Goal: Transaction & Acquisition: Purchase product/service

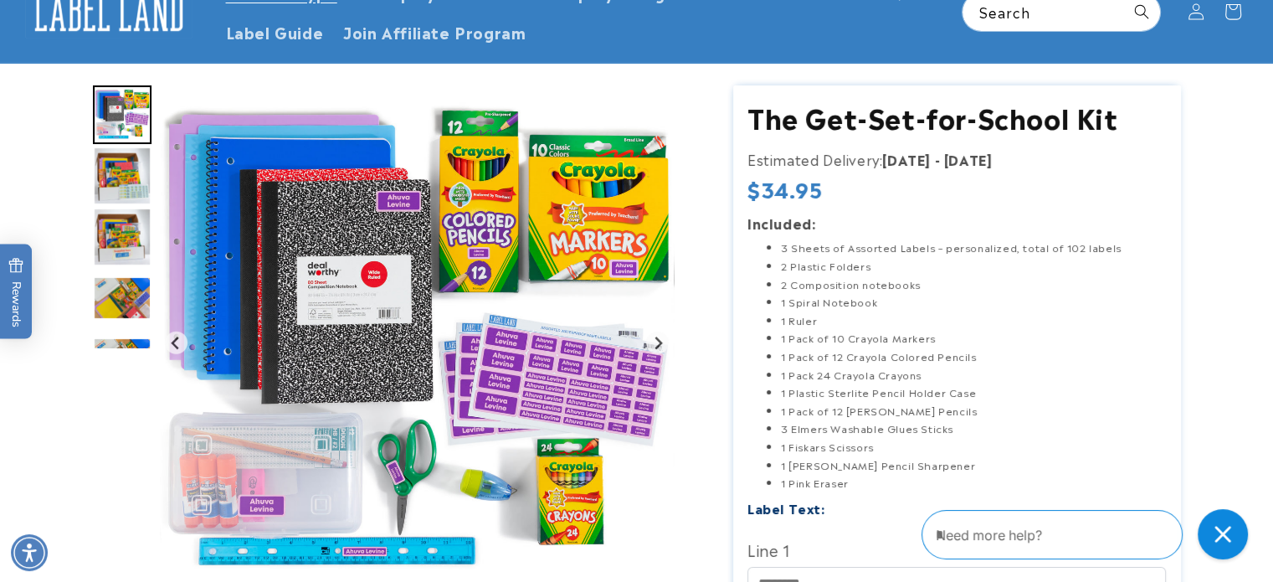
scroll to position [251, 0]
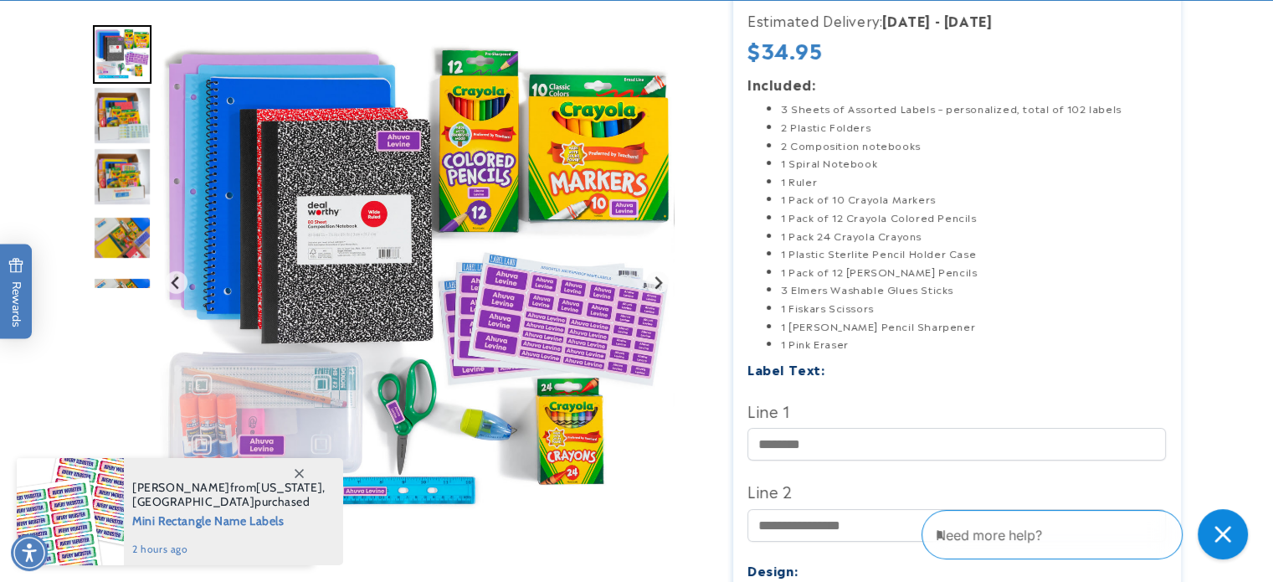
click at [133, 172] on img "Go to slide 5" at bounding box center [122, 176] width 59 height 59
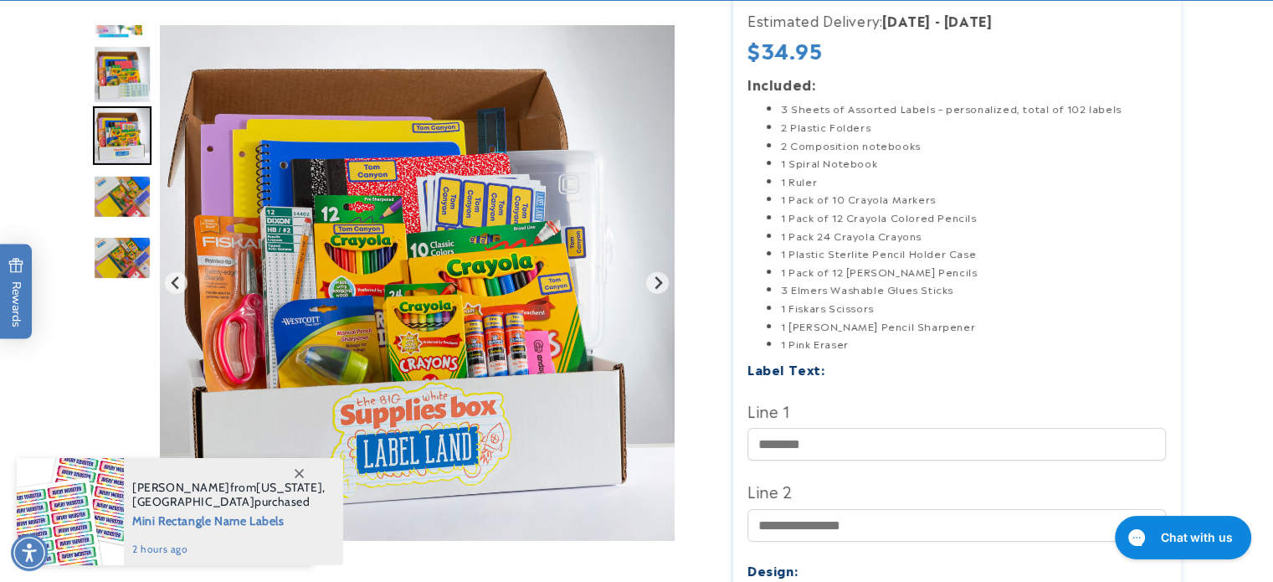
click at [116, 191] on img "Go to slide 6" at bounding box center [122, 197] width 59 height 44
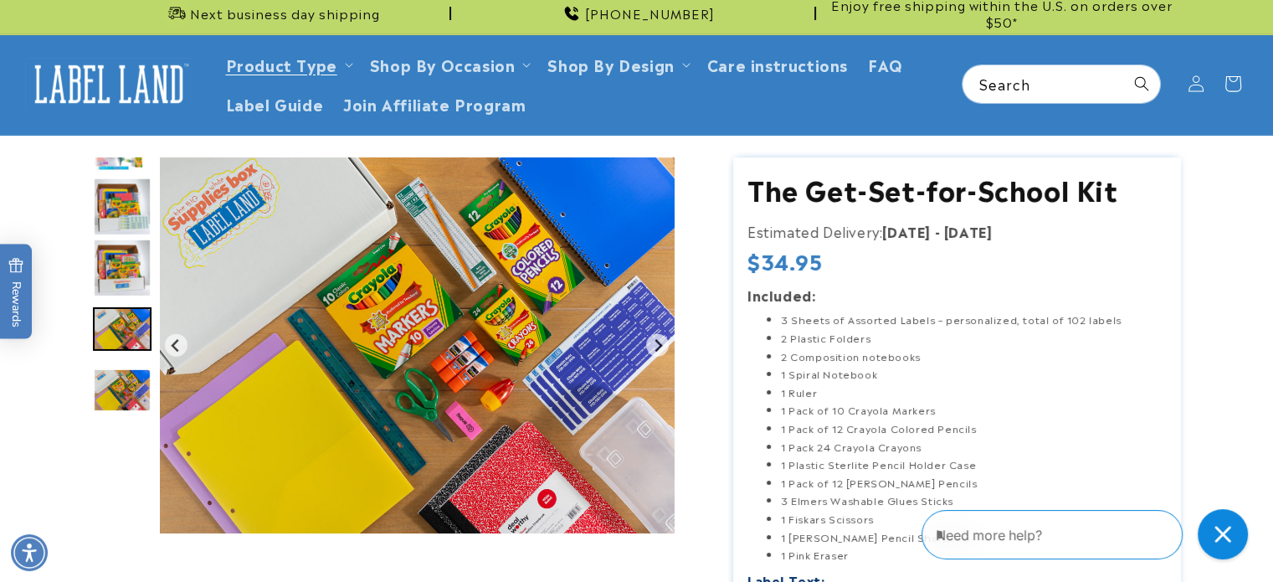
scroll to position [0, 0]
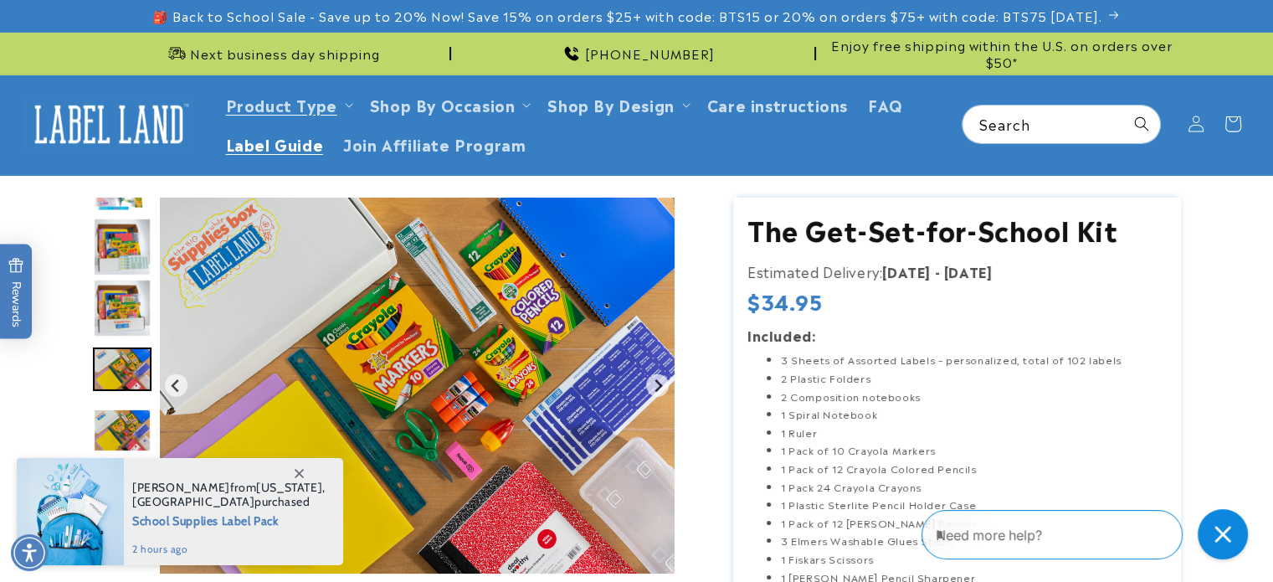
click at [288, 146] on span "Label Guide" at bounding box center [275, 143] width 98 height 19
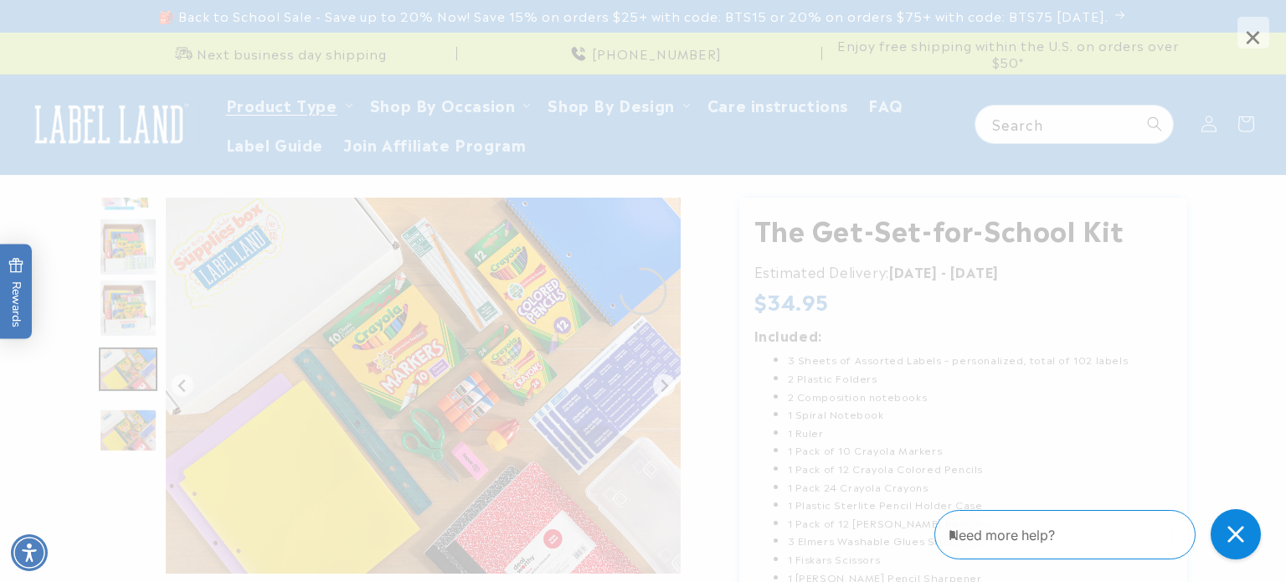
click at [1253, 37] on span "×" at bounding box center [1253, 33] width 32 height 32
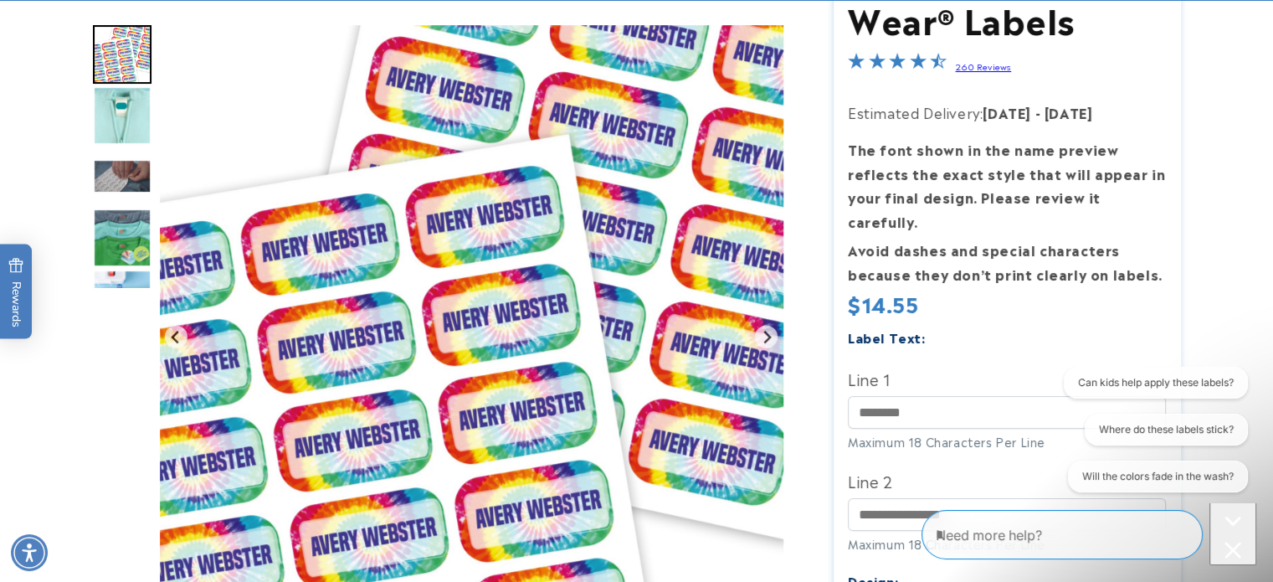
scroll to position [335, 0]
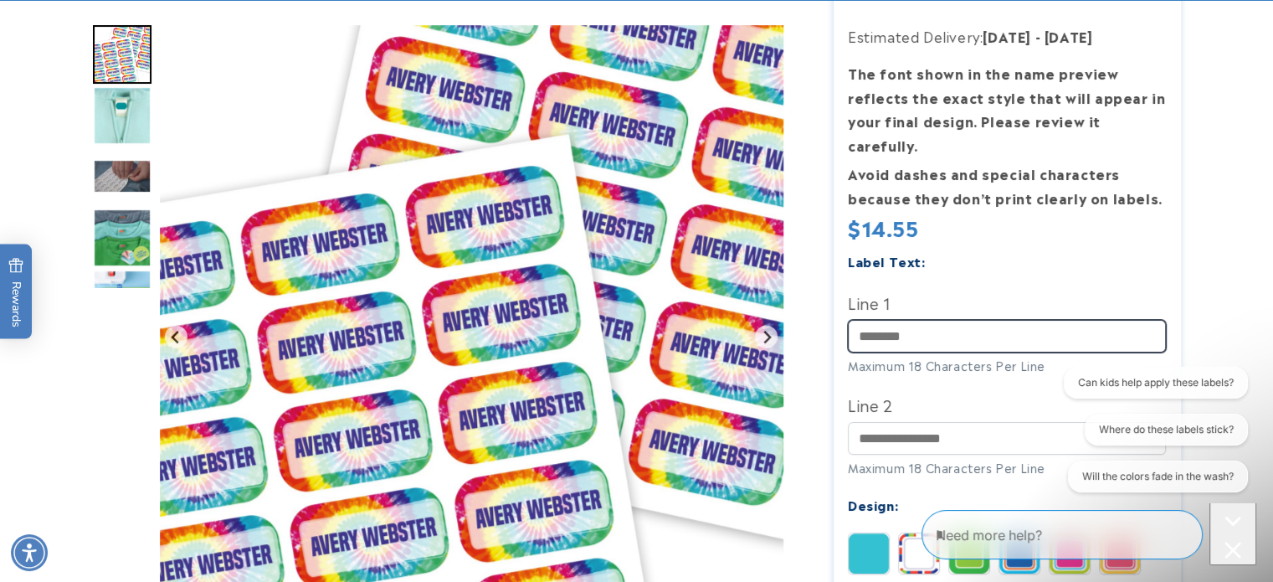
click at [943, 320] on input "Line 1" at bounding box center [1007, 336] width 318 height 33
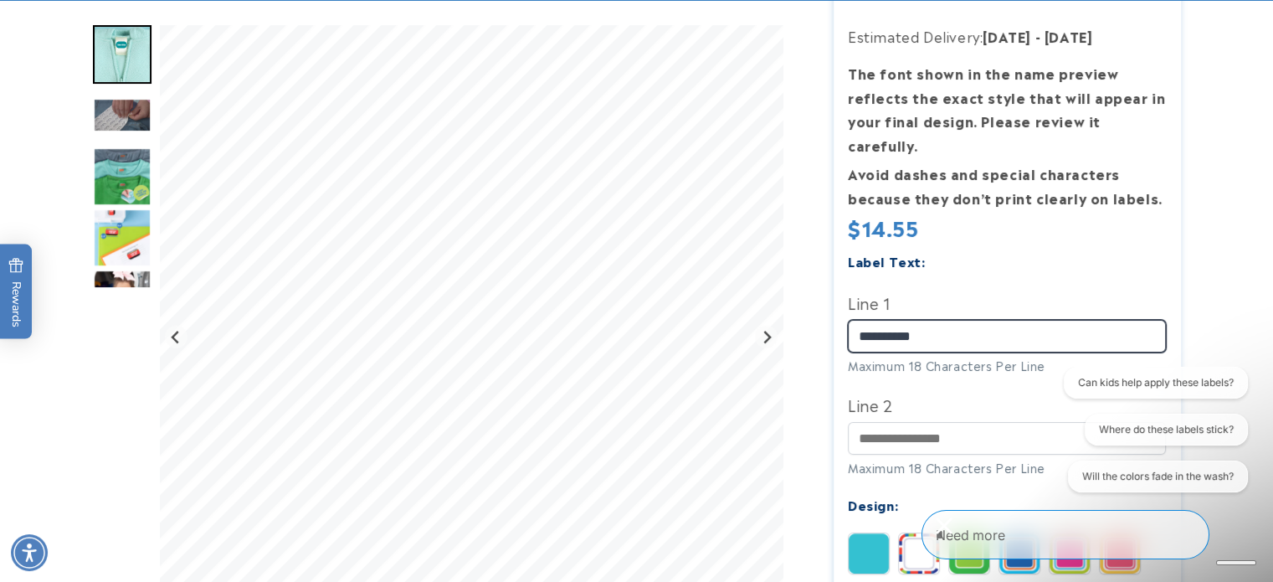
type input "**********"
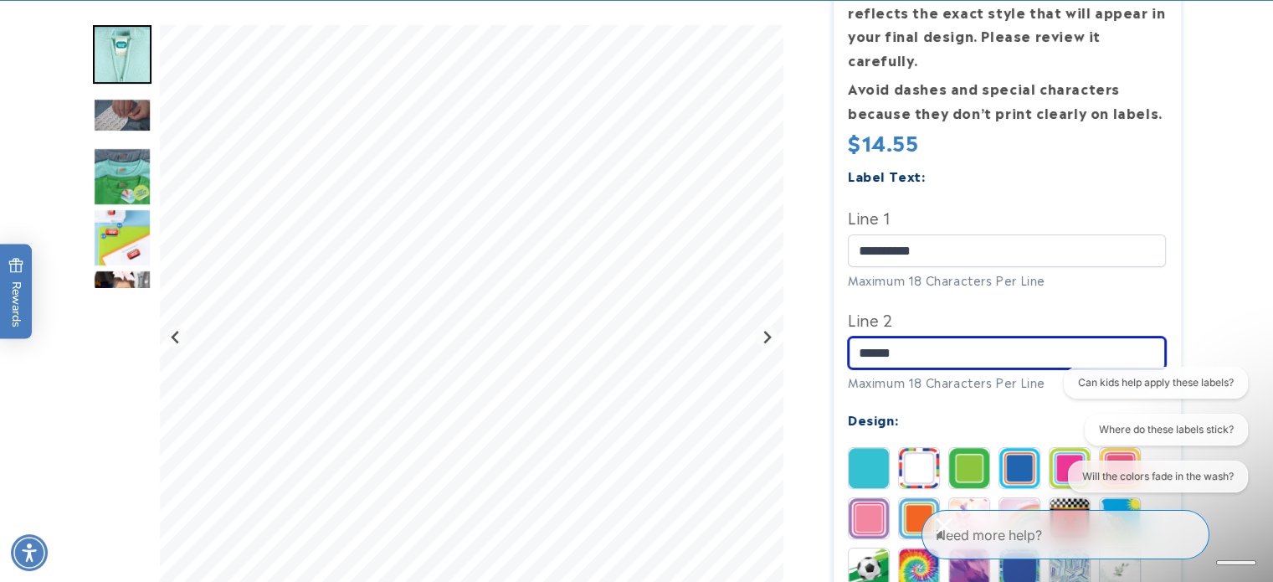
scroll to position [586, 0]
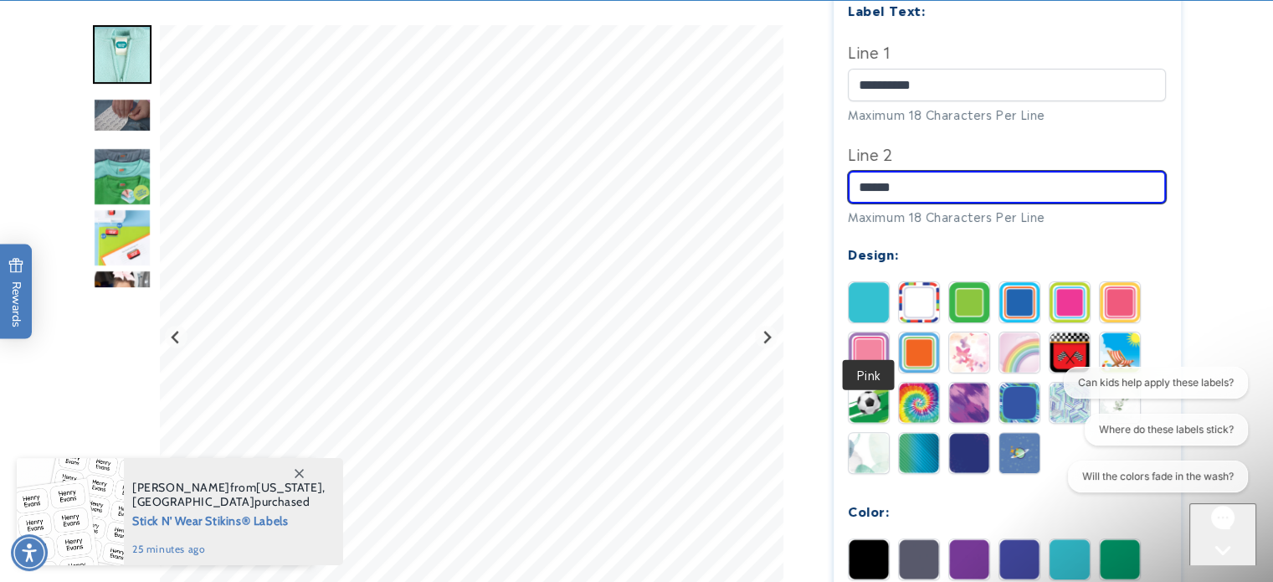
type input "******"
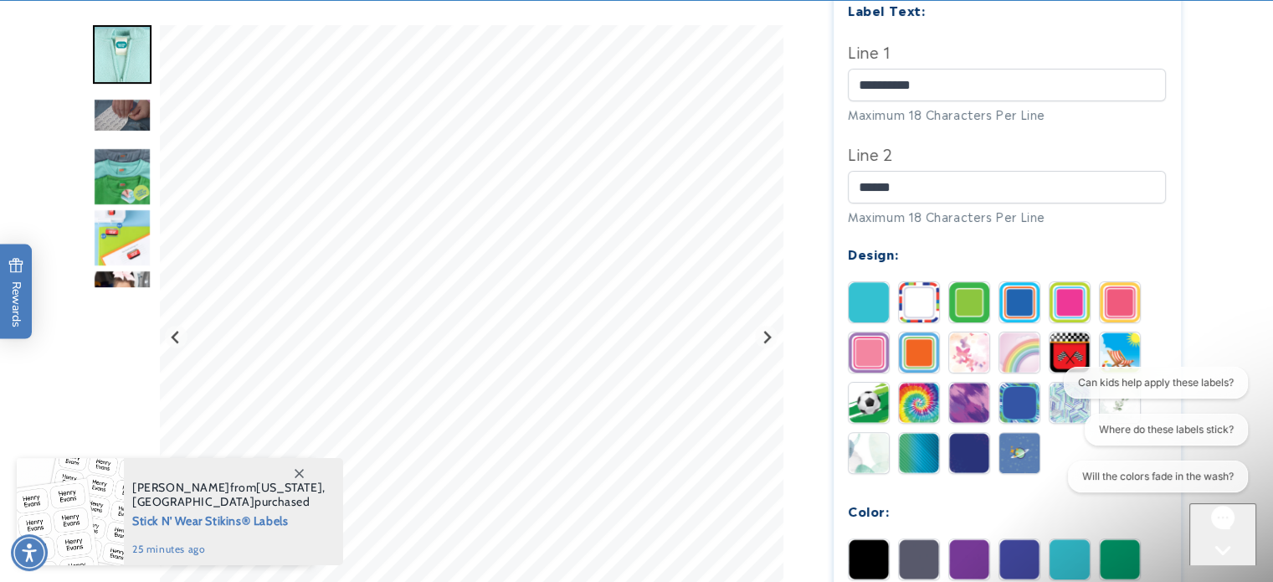
click at [862, 332] on img at bounding box center [869, 352] width 40 height 40
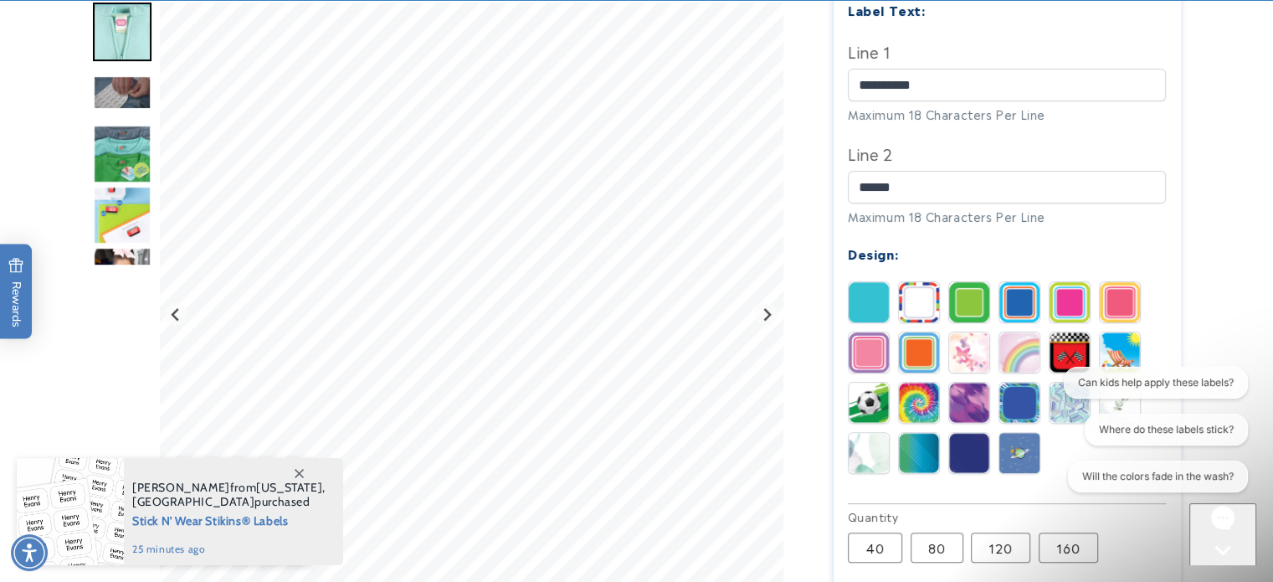
click at [1071, 282] on img at bounding box center [1070, 302] width 40 height 40
click at [1100, 282] on img at bounding box center [1120, 302] width 40 height 40
click at [967, 282] on img at bounding box center [969, 302] width 40 height 40
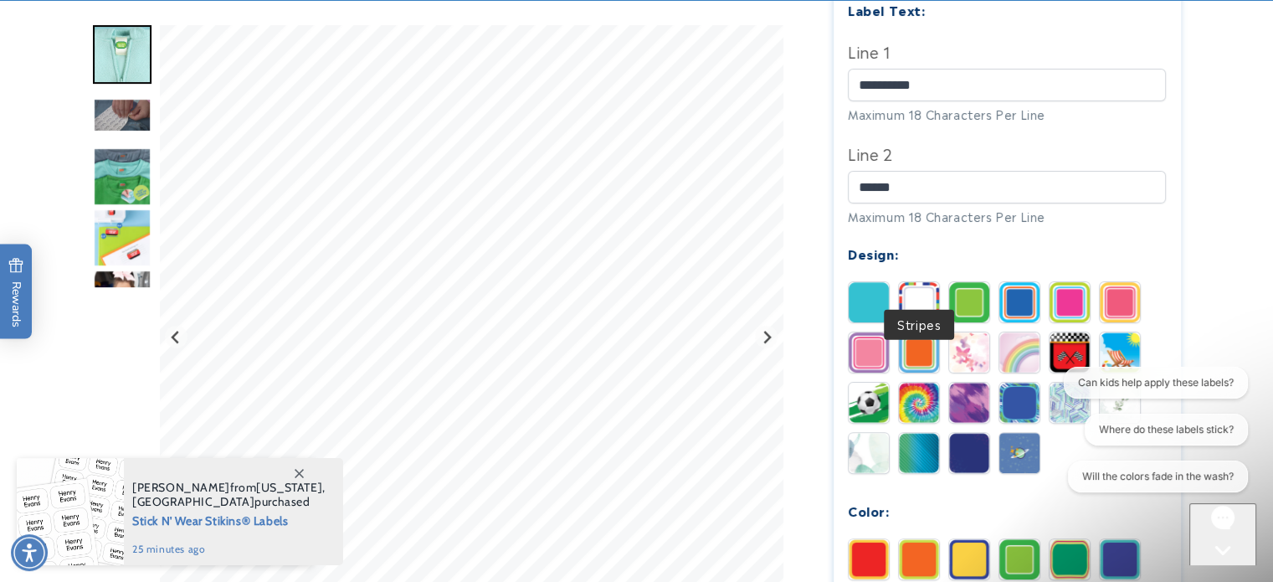
click at [921, 282] on img at bounding box center [919, 302] width 40 height 40
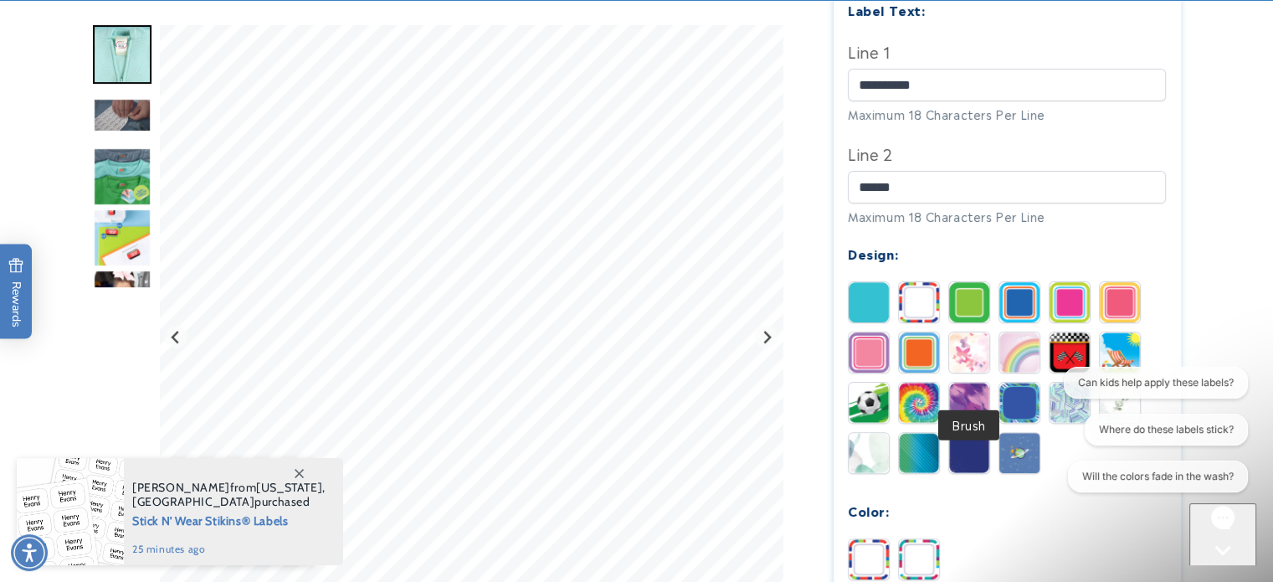
click at [971, 383] on img at bounding box center [969, 403] width 40 height 40
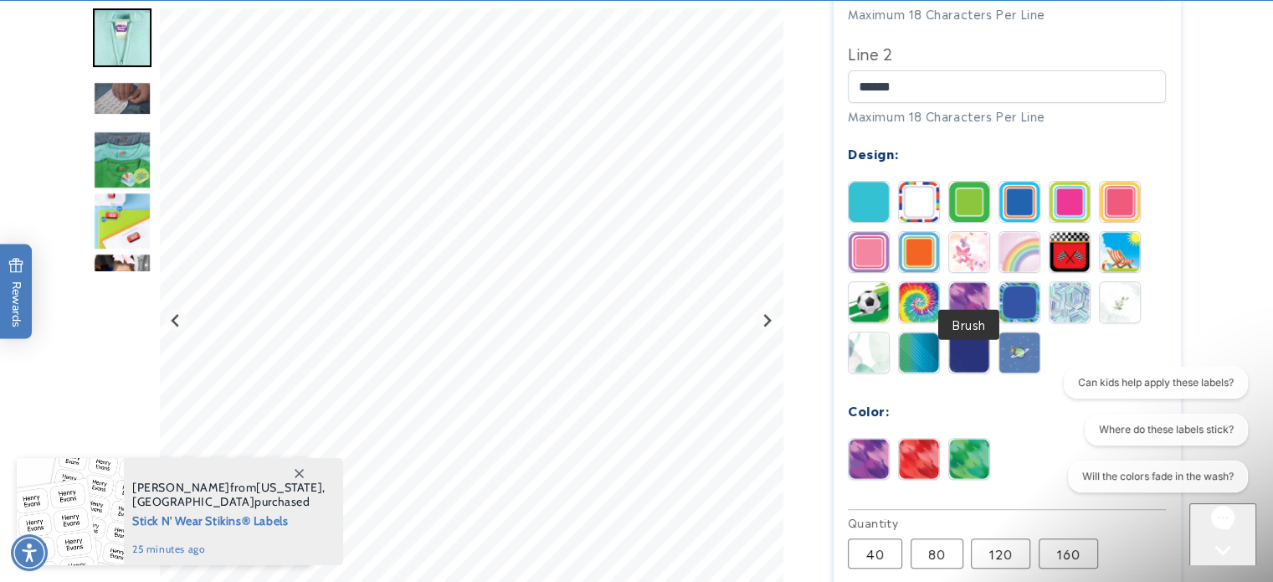
scroll to position [753, 0]
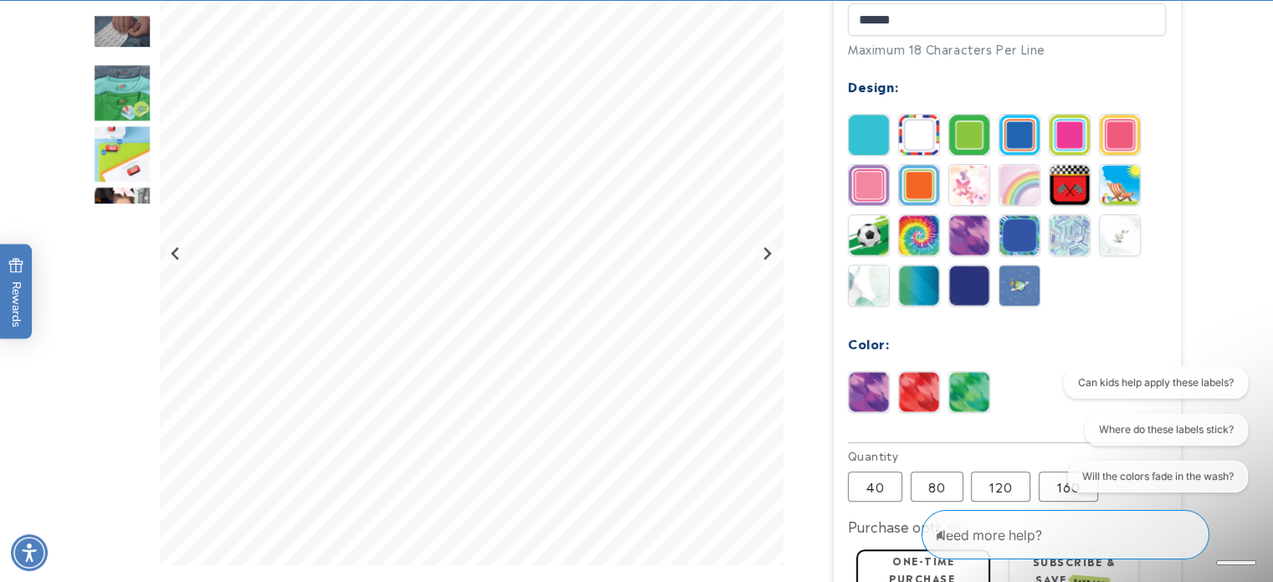
click at [908, 265] on img at bounding box center [919, 285] width 40 height 40
click at [955, 372] on img at bounding box center [969, 392] width 40 height 40
click at [928, 372] on img at bounding box center [919, 392] width 40 height 40
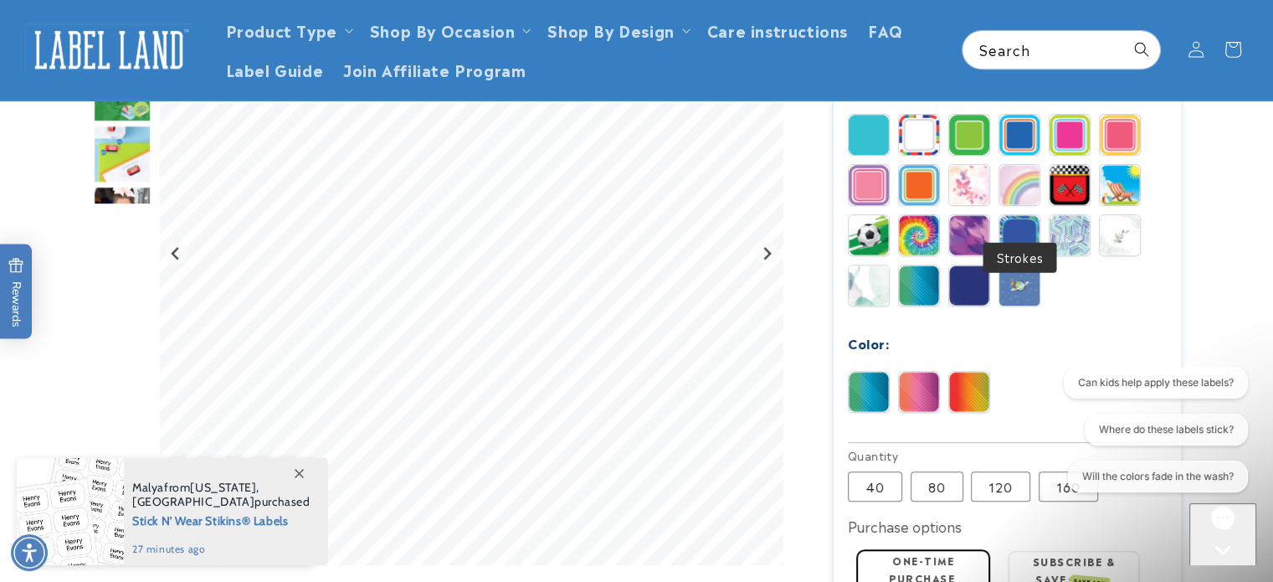
scroll to position [670, 0]
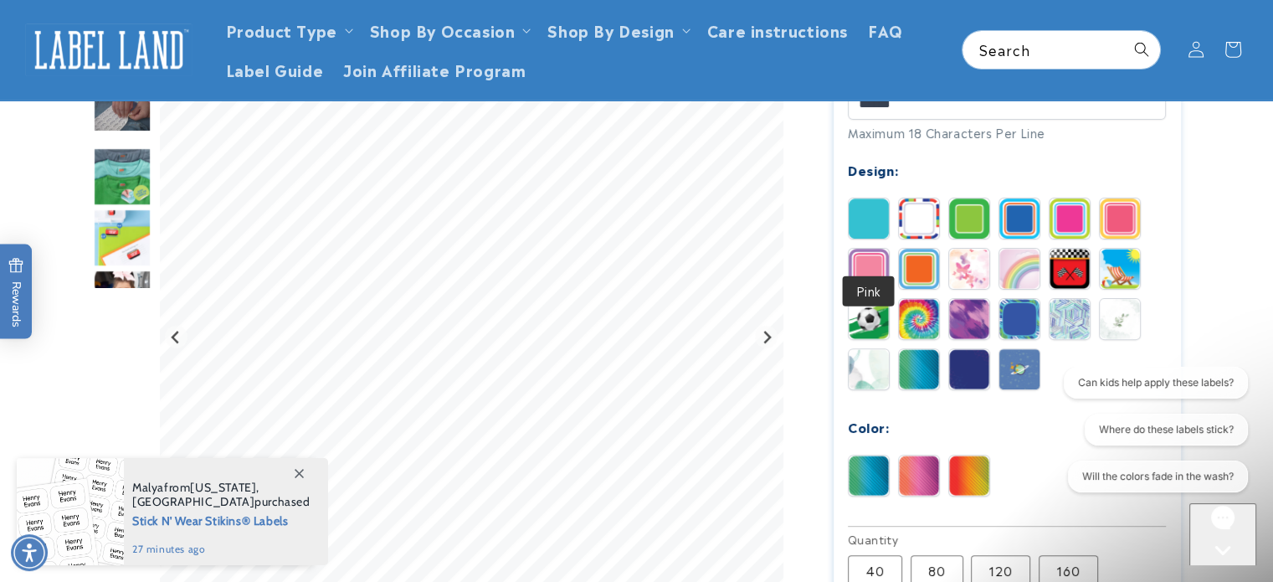
click at [875, 249] on img at bounding box center [869, 269] width 40 height 40
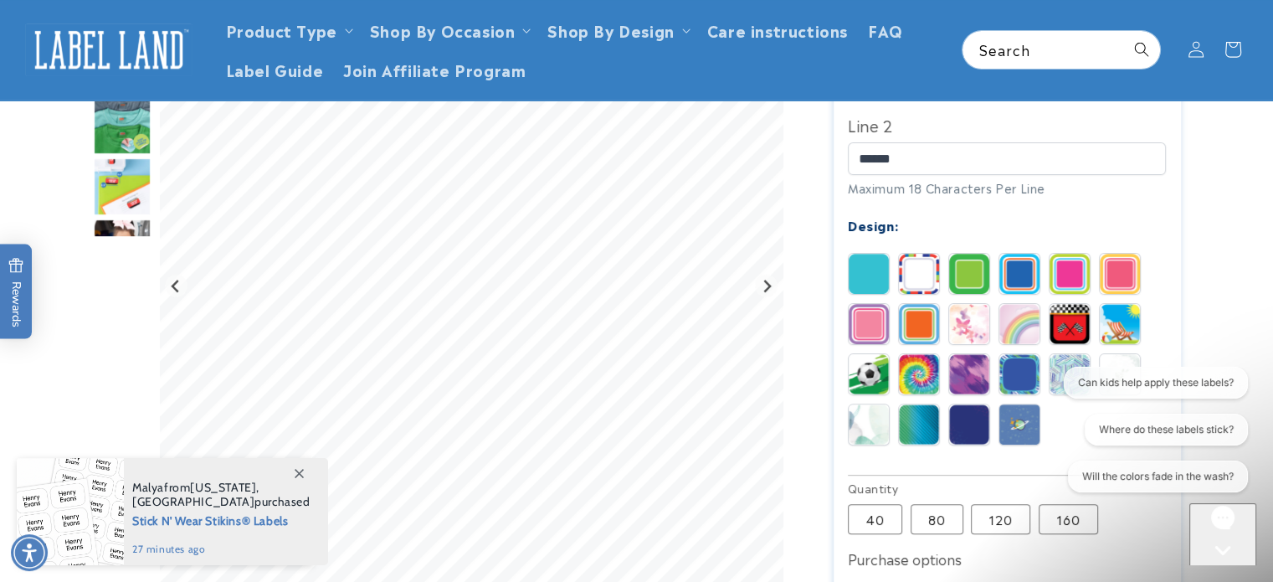
scroll to position [586, 0]
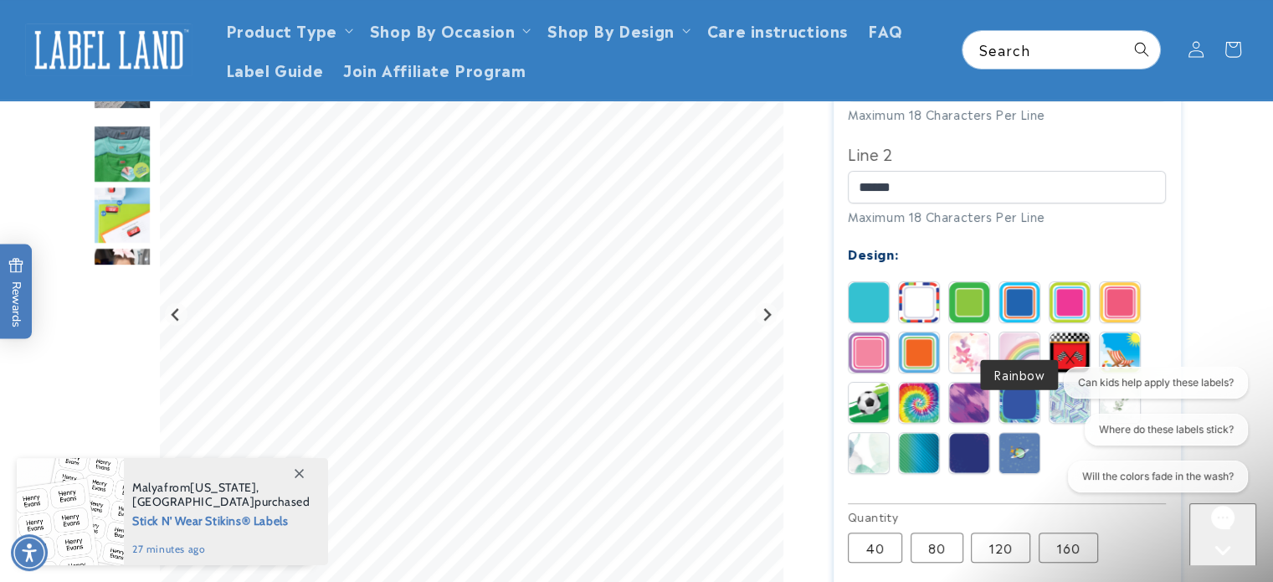
click at [1028, 332] on img at bounding box center [1020, 352] width 40 height 40
click at [985, 332] on img at bounding box center [969, 352] width 40 height 40
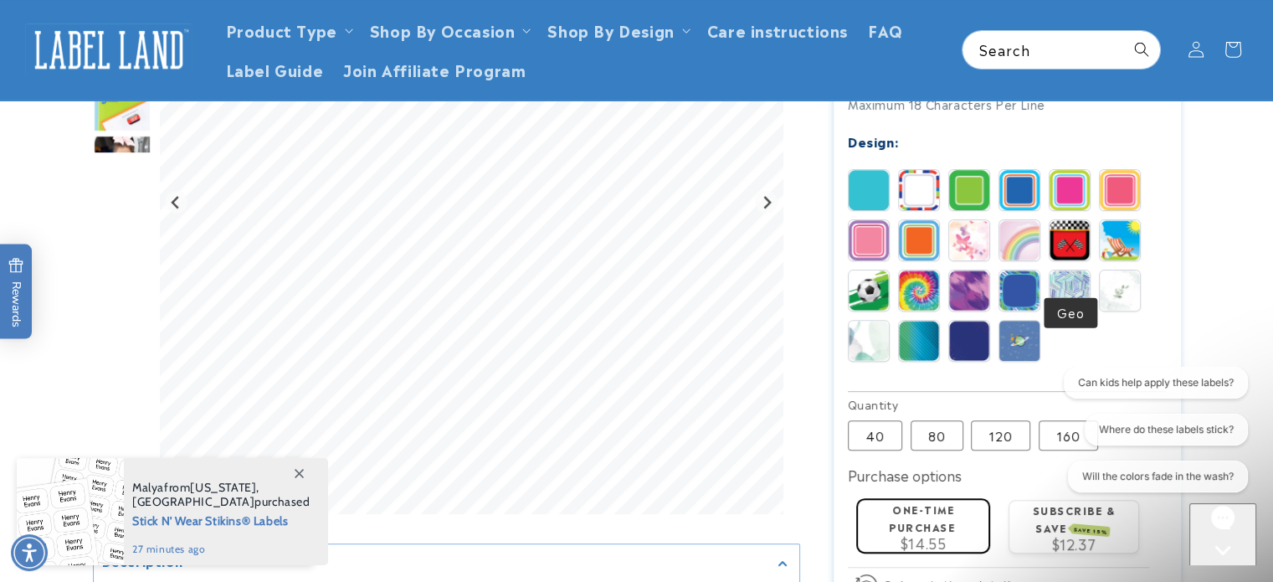
scroll to position [670, 0]
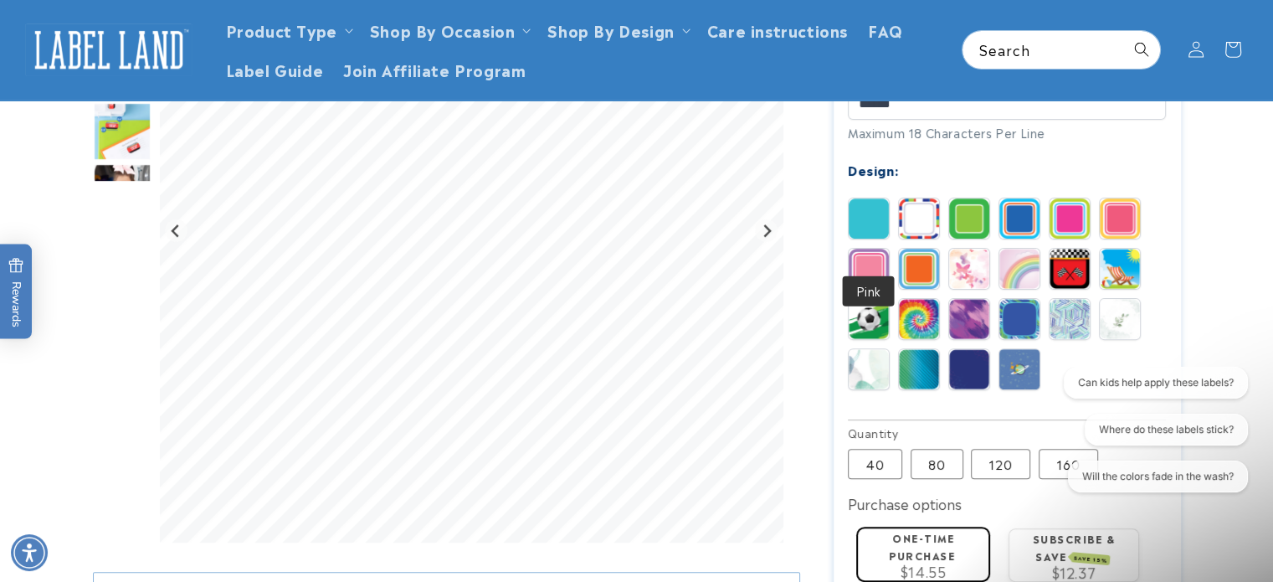
click at [875, 249] on img at bounding box center [869, 269] width 40 height 40
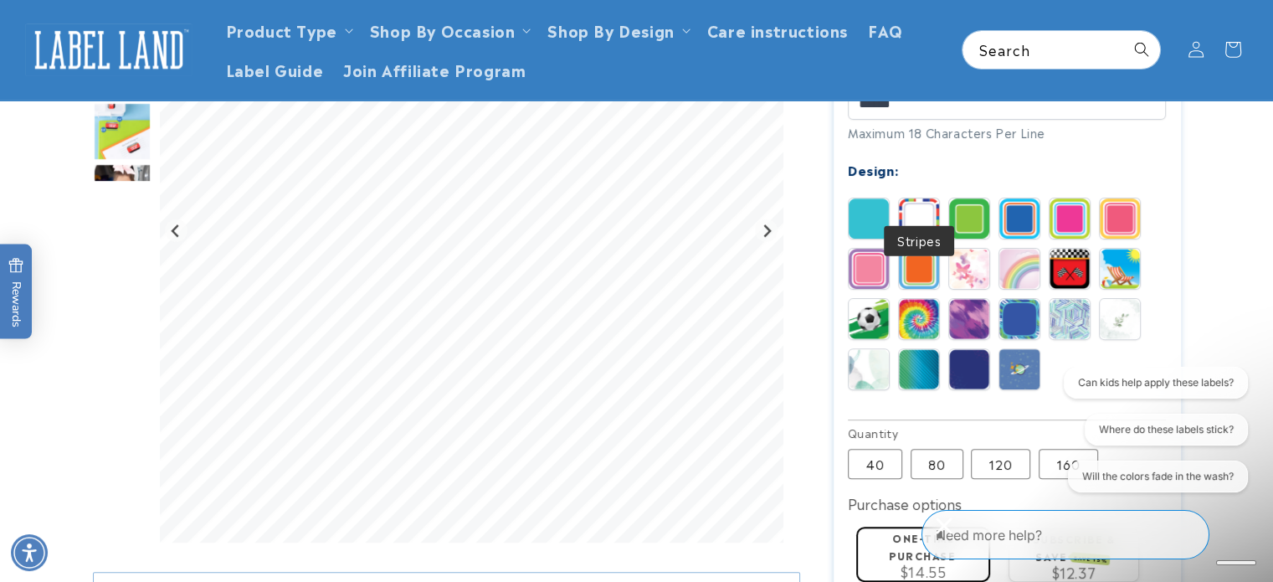
click at [918, 198] on img at bounding box center [919, 218] width 40 height 40
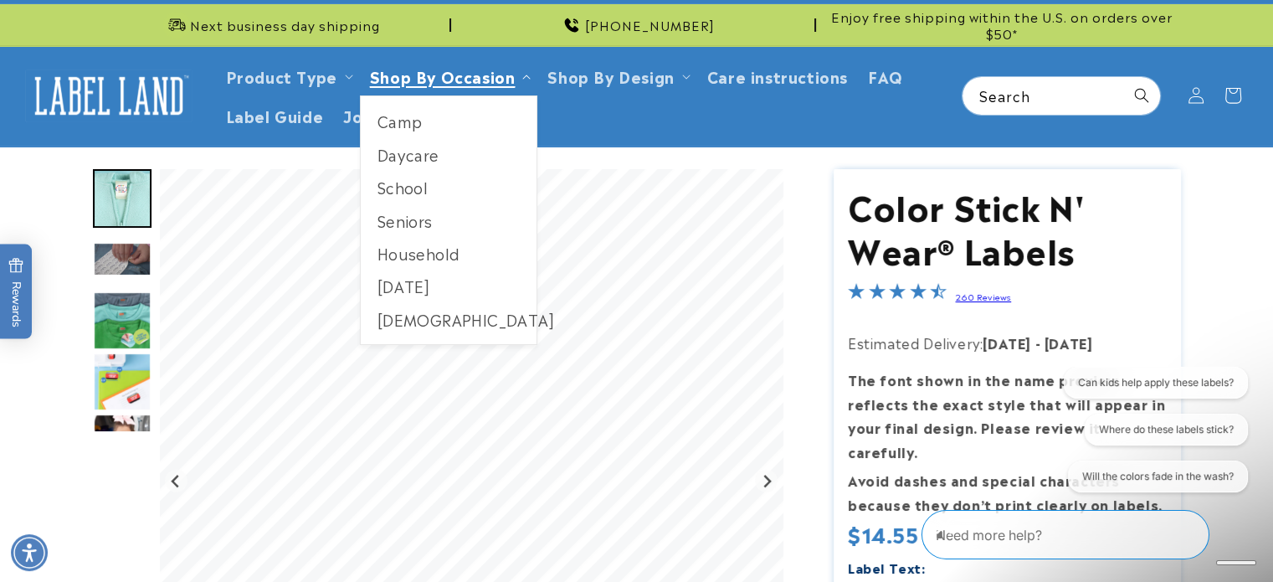
scroll to position [0, 0]
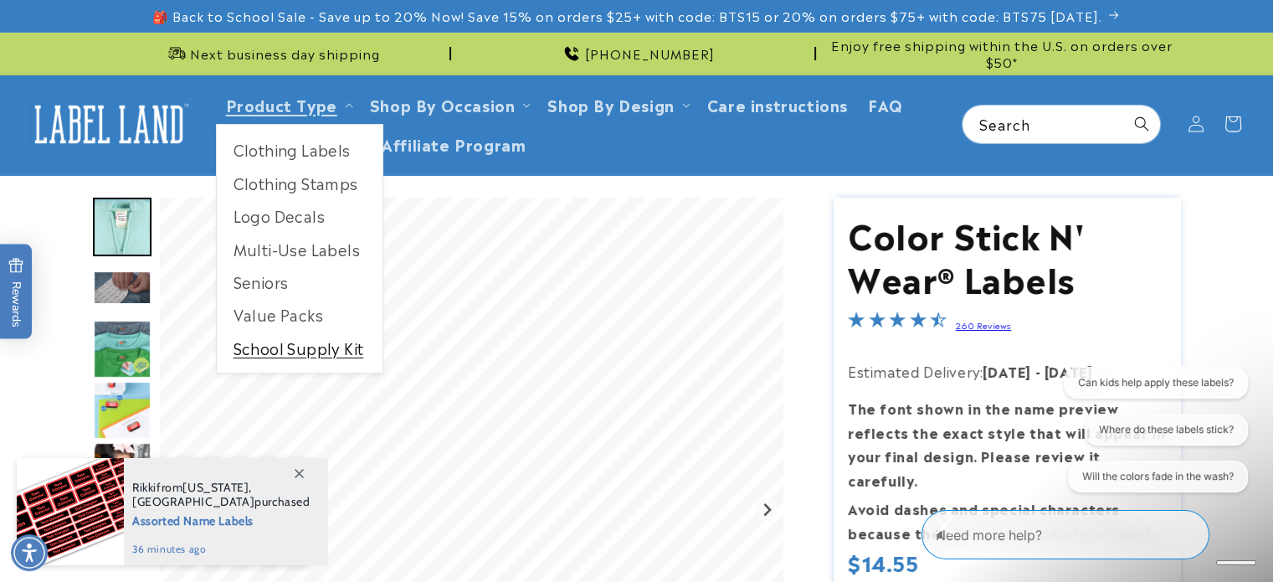
click at [265, 349] on link "School Supply Kit" at bounding box center [300, 348] width 166 height 33
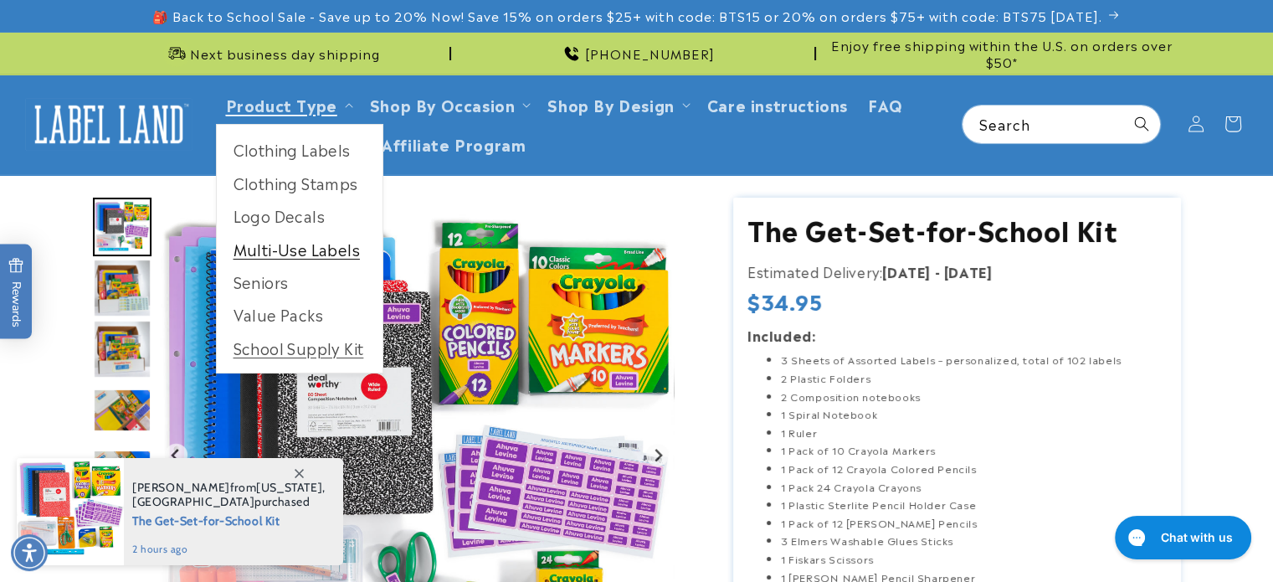
click at [291, 250] on link "Multi-Use Labels" at bounding box center [300, 249] width 166 height 33
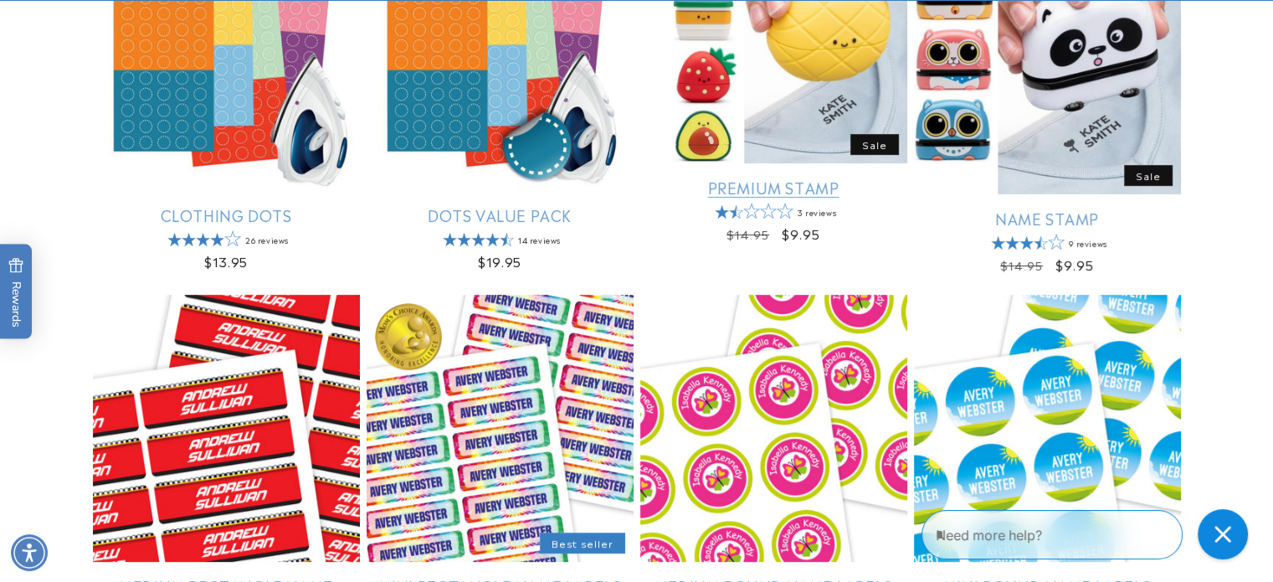
scroll to position [1005, 0]
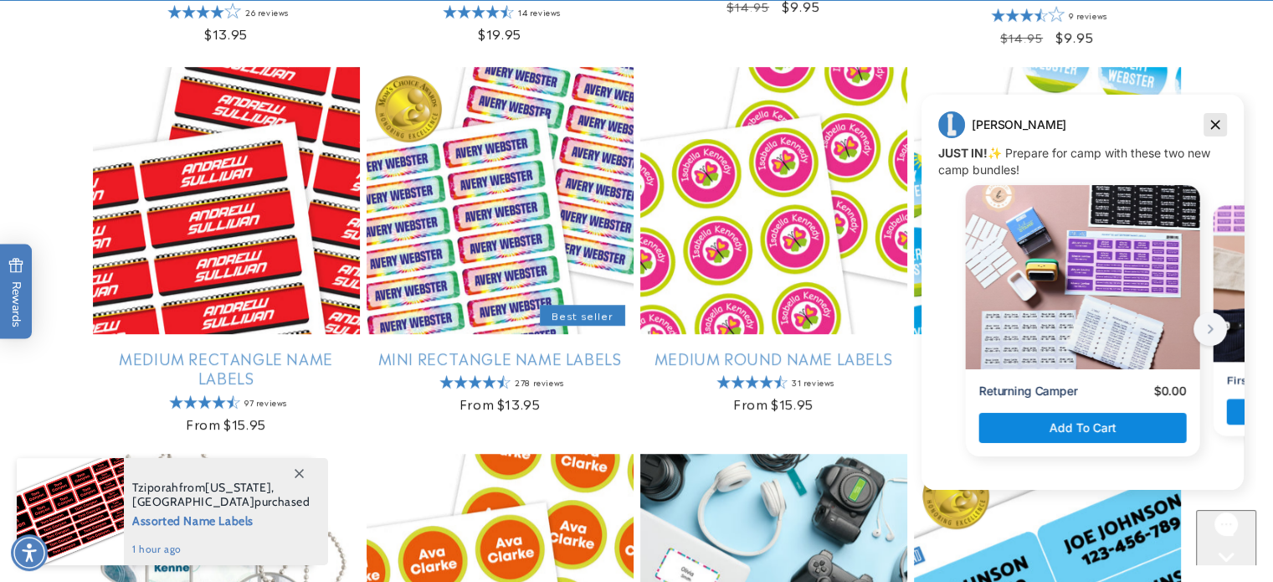
click at [1216, 124] on icon "Dismiss campaign" at bounding box center [1215, 125] width 17 height 20
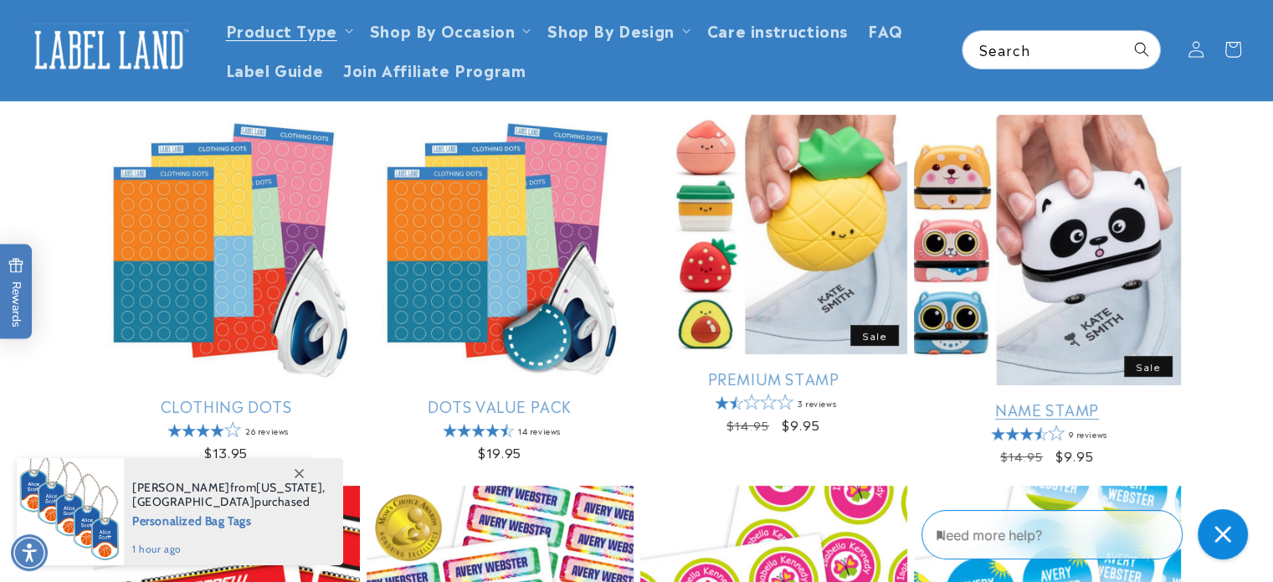
scroll to position [335, 0]
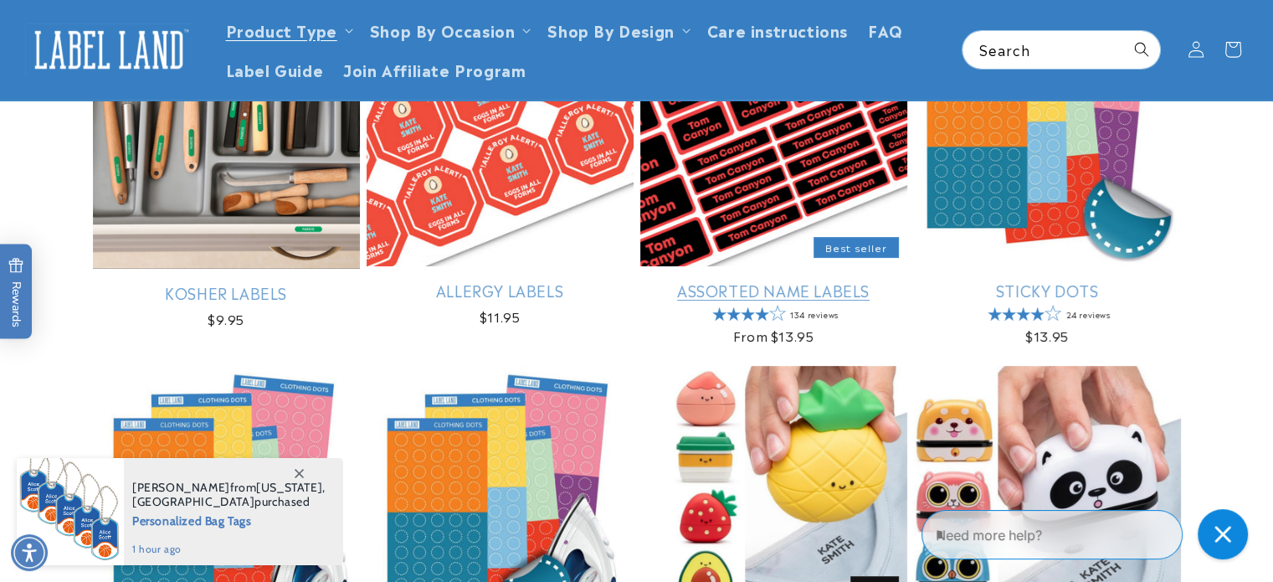
click at [844, 280] on link "Assorted Name Labels" at bounding box center [773, 289] width 267 height 19
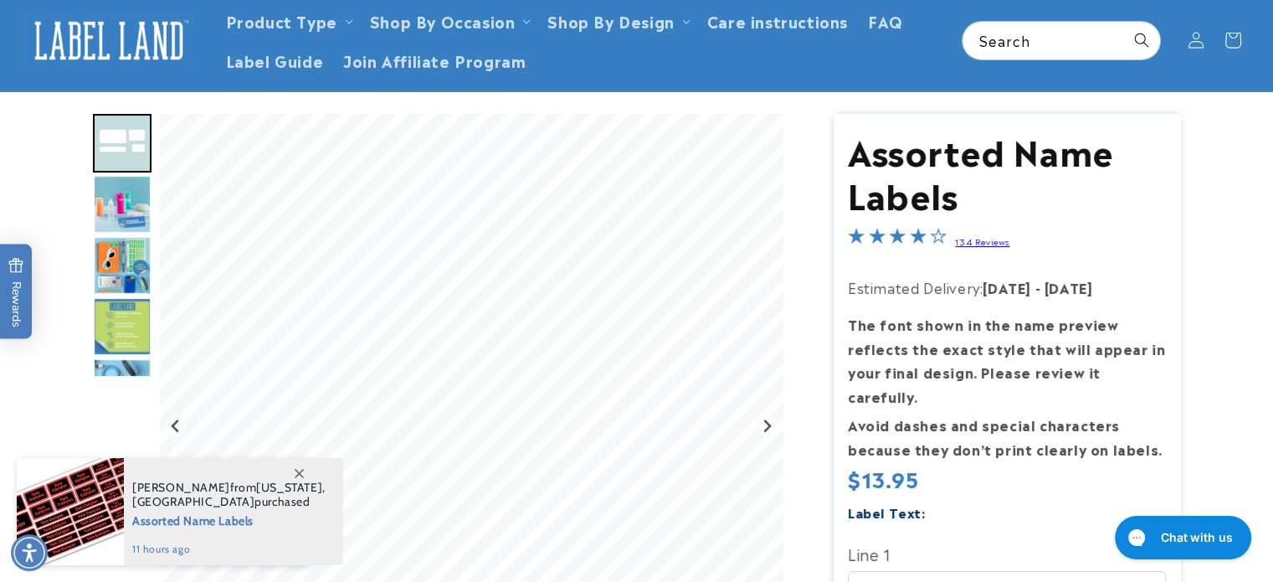
click at [134, 203] on img "Go to slide 3" at bounding box center [122, 204] width 59 height 59
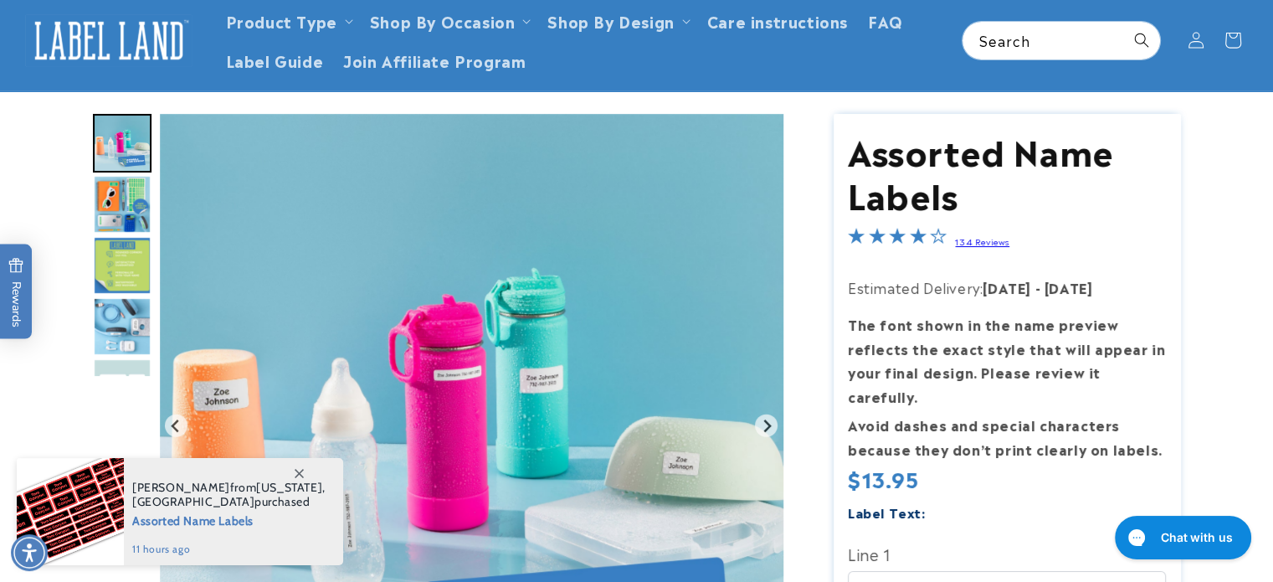
click at [134, 218] on img "Go to slide 4" at bounding box center [122, 204] width 59 height 59
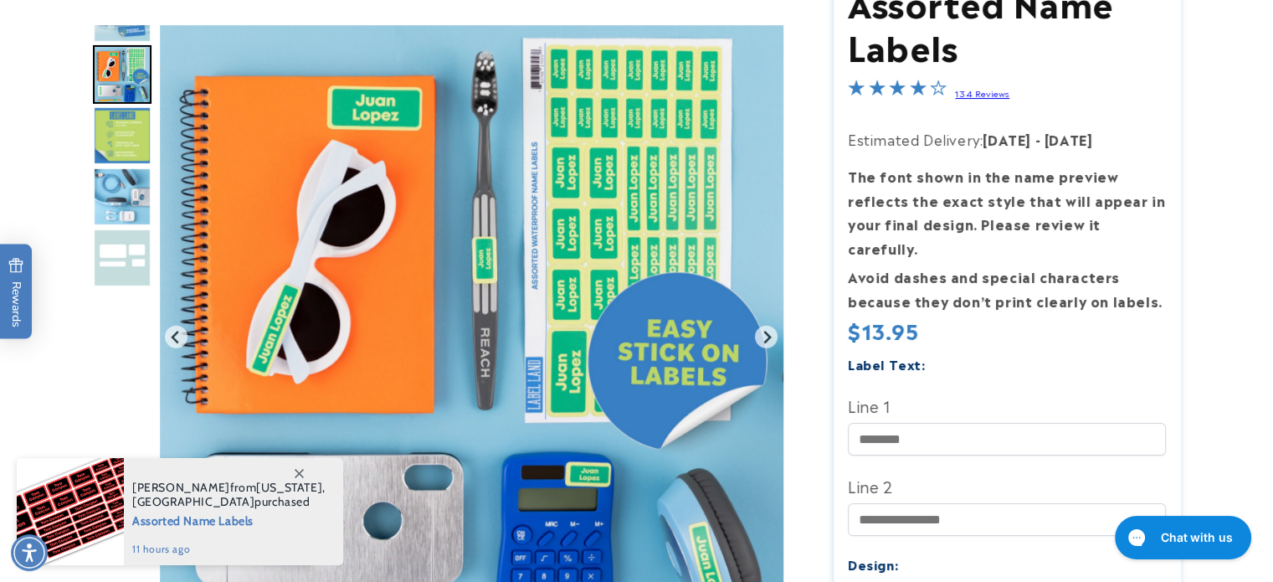
scroll to position [419, 0]
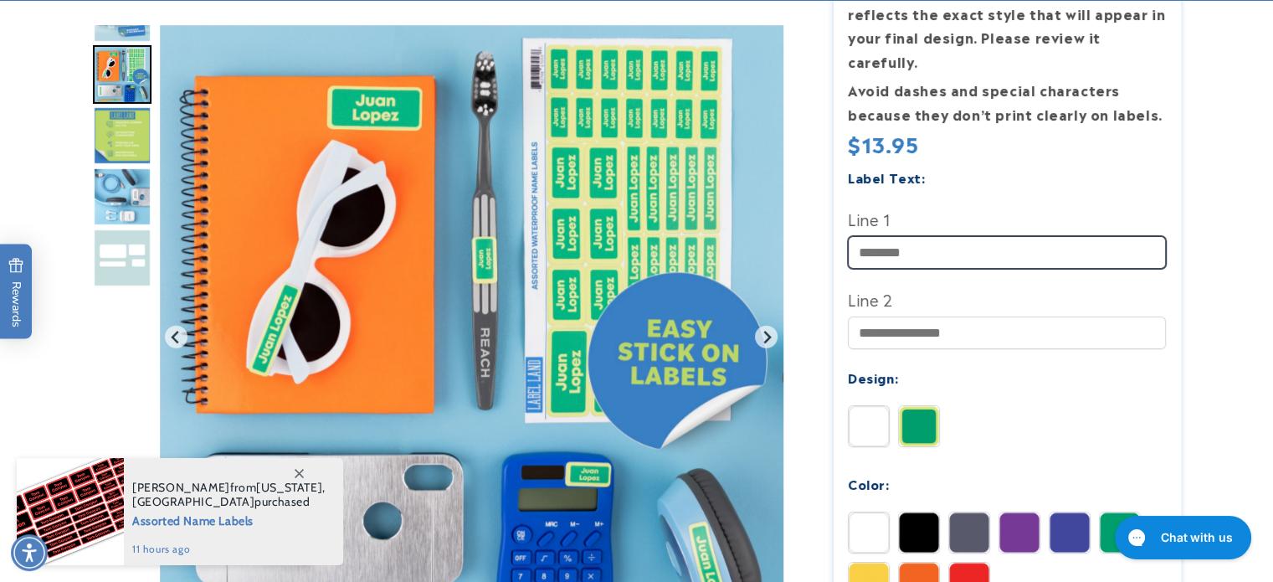
click at [915, 236] on input "Line 1" at bounding box center [1007, 252] width 318 height 33
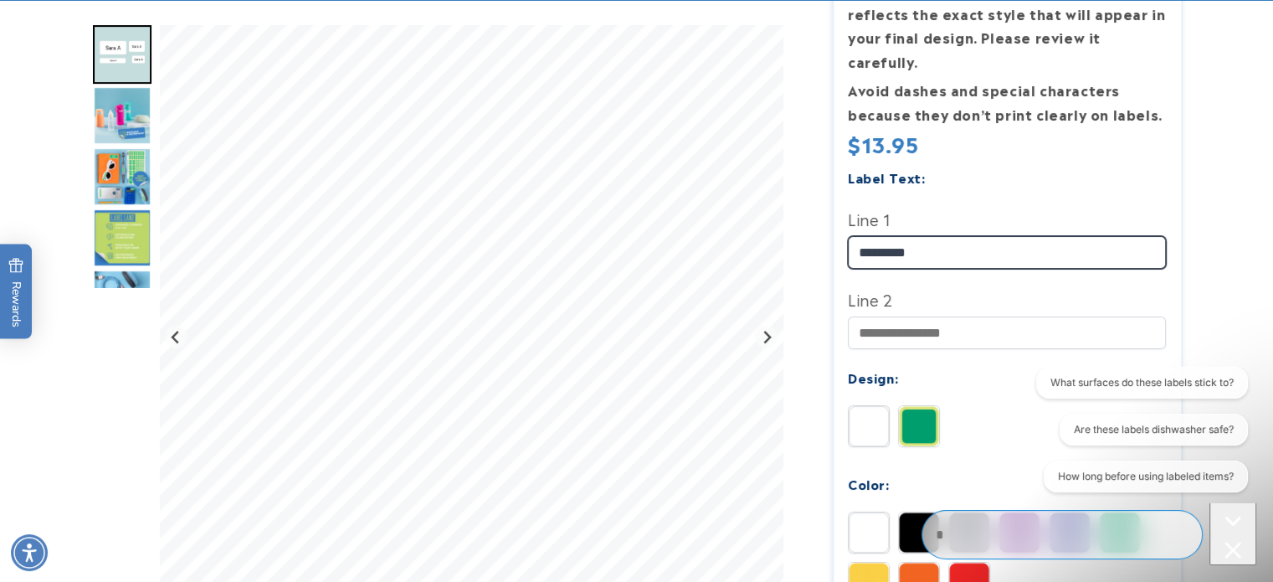
scroll to position [0, 0]
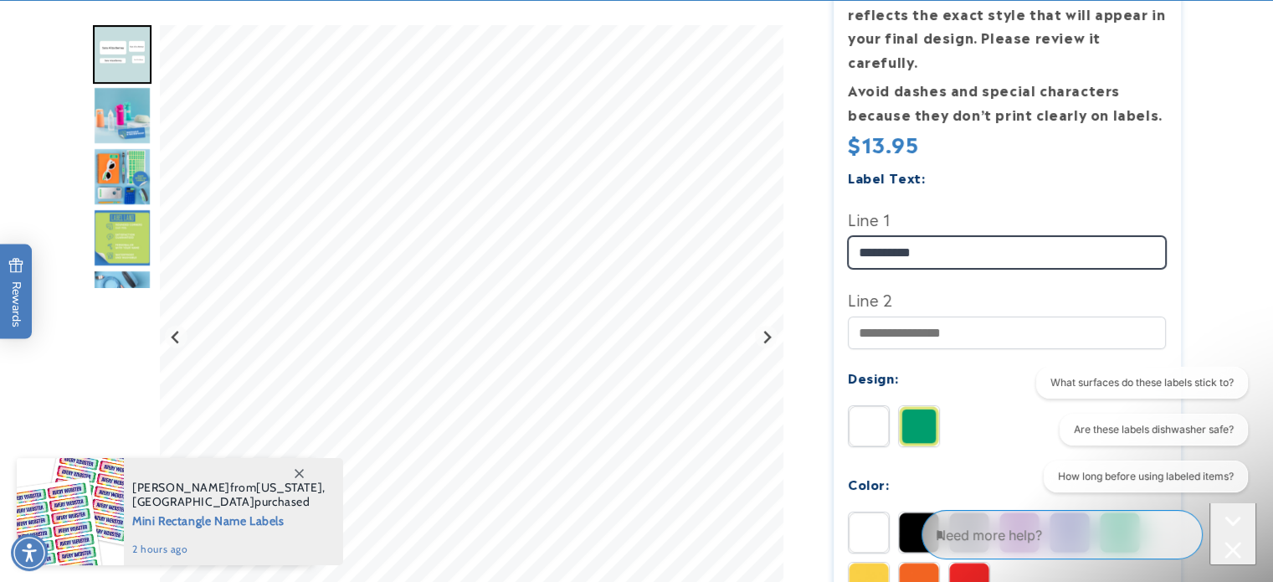
type input "**********"
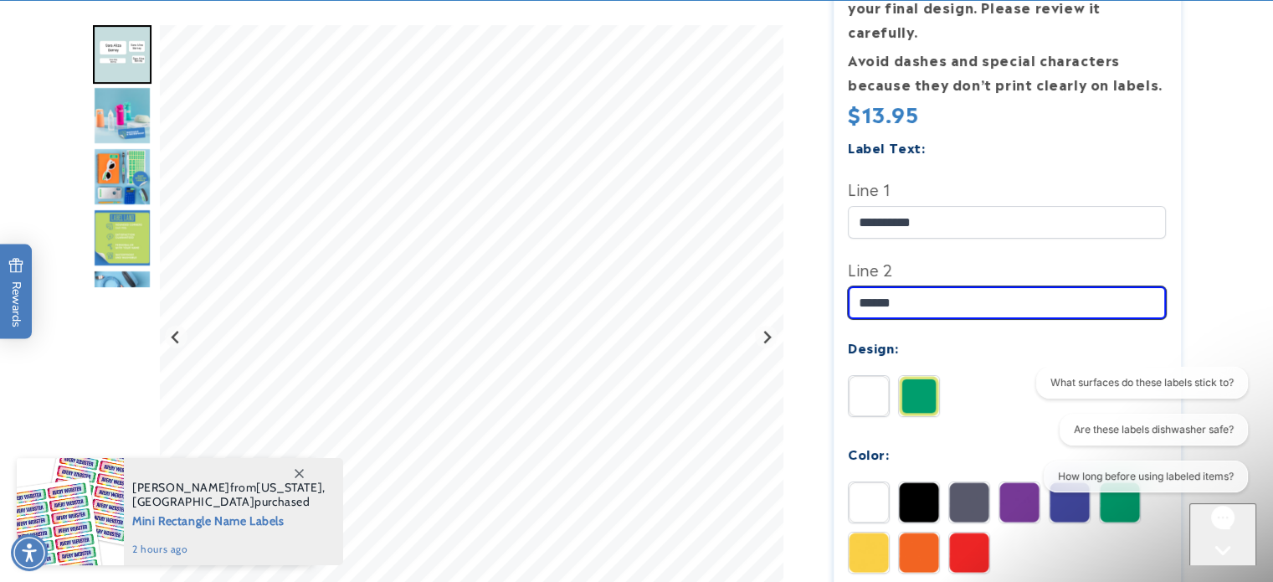
scroll to position [502, 0]
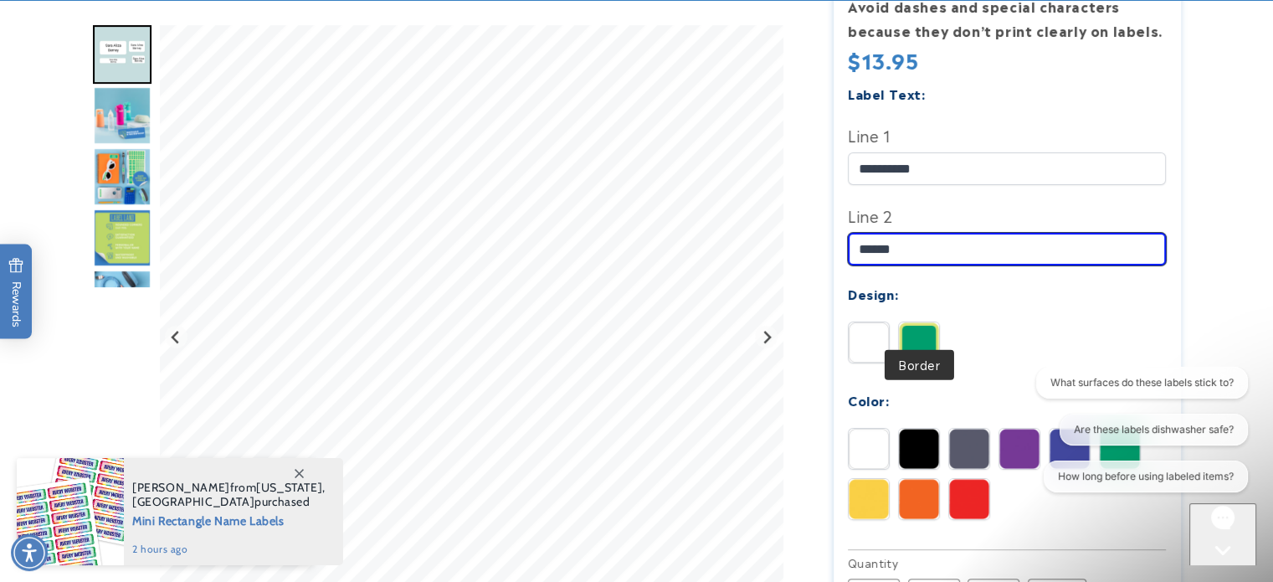
type input "******"
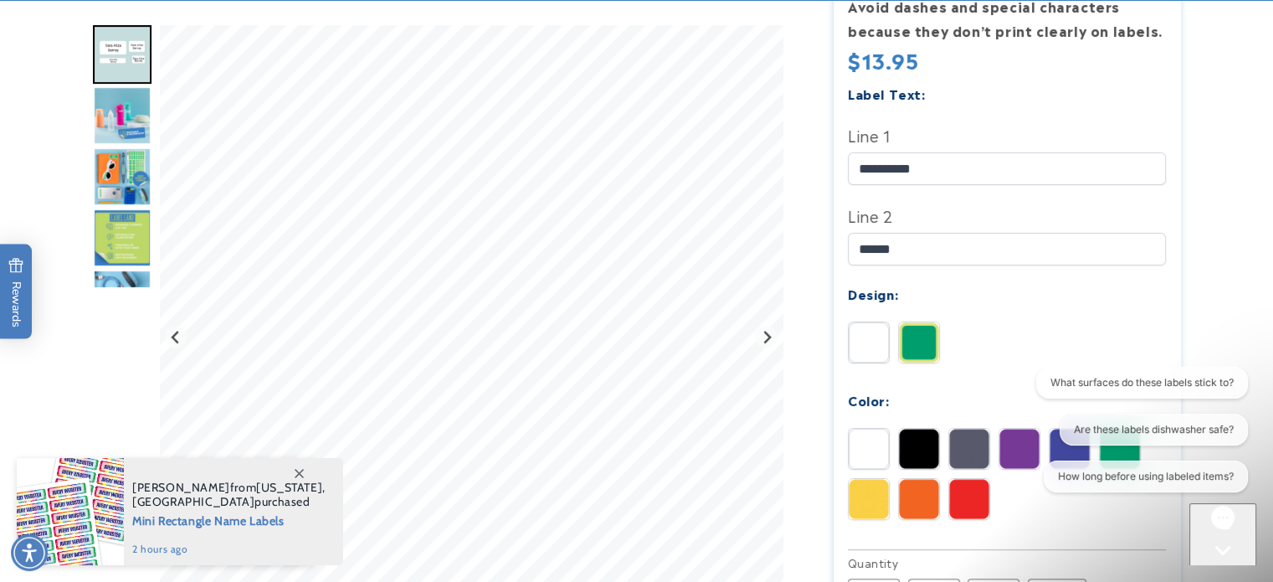
click at [913, 322] on img at bounding box center [919, 342] width 40 height 40
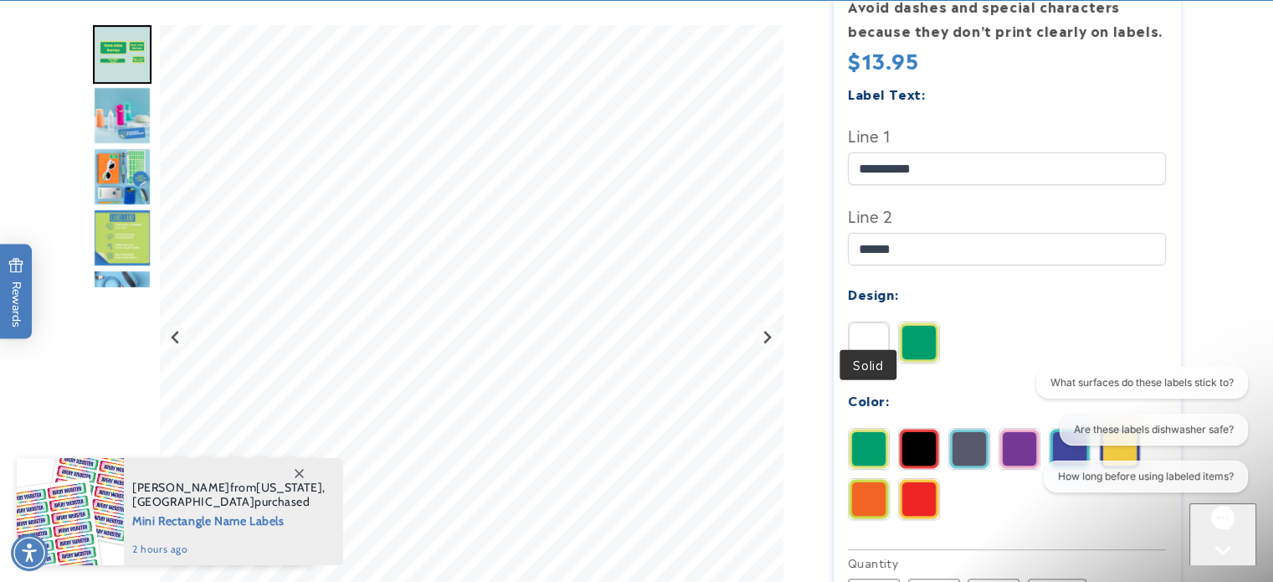
click at [887, 322] on img at bounding box center [869, 342] width 40 height 40
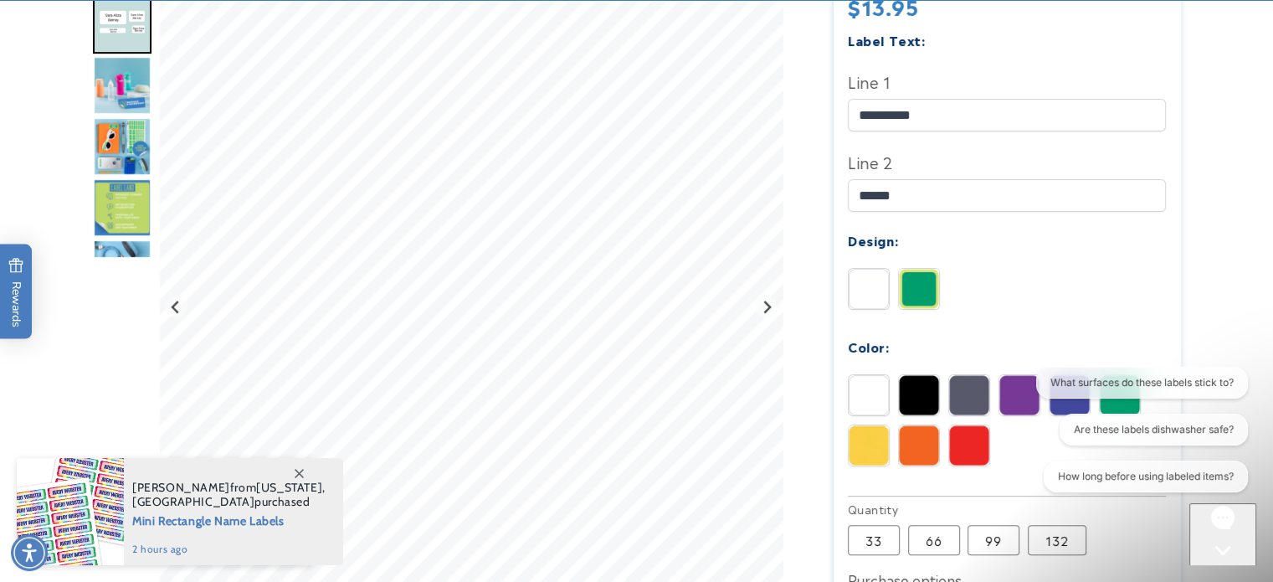
scroll to position [586, 0]
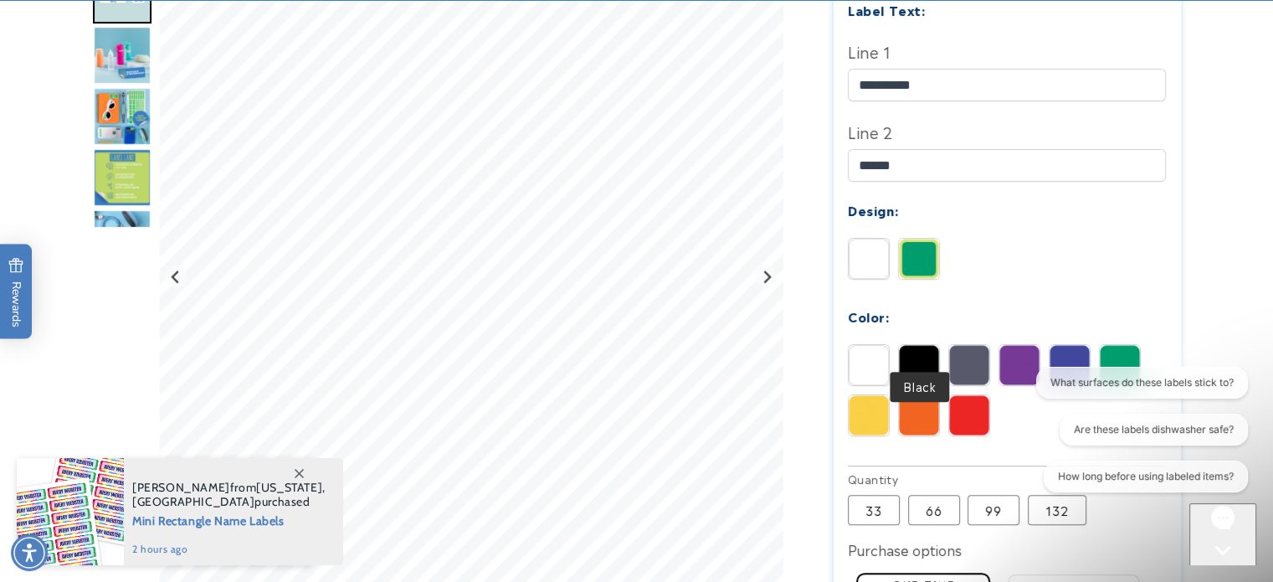
click at [908, 345] on img at bounding box center [919, 365] width 40 height 40
click at [963, 345] on img at bounding box center [969, 365] width 40 height 40
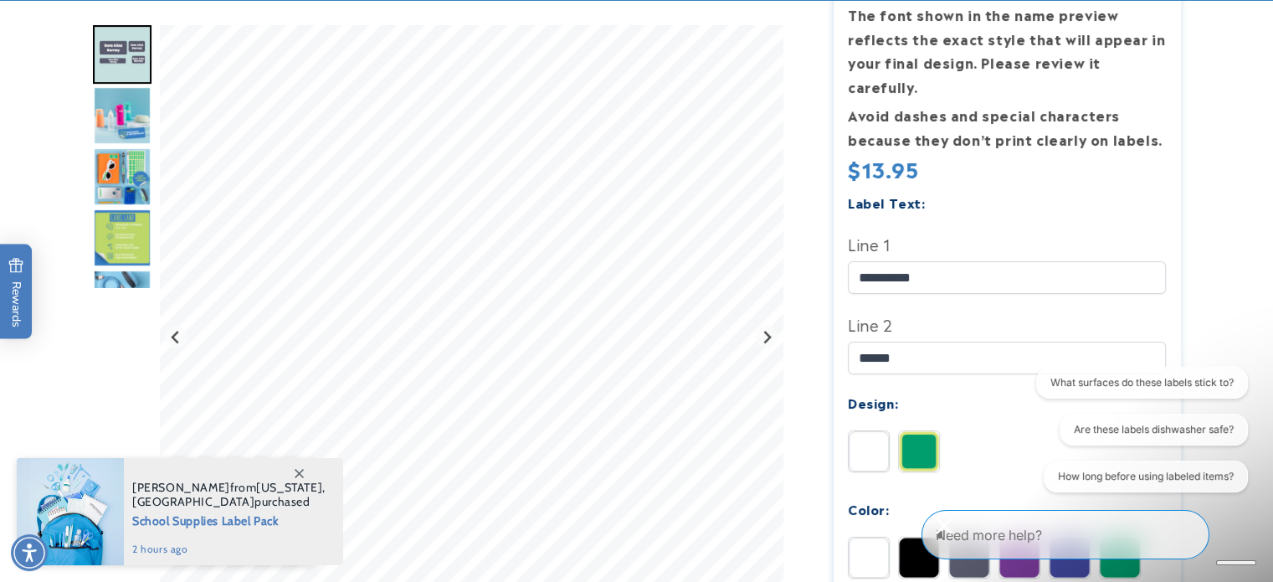
scroll to position [419, 0]
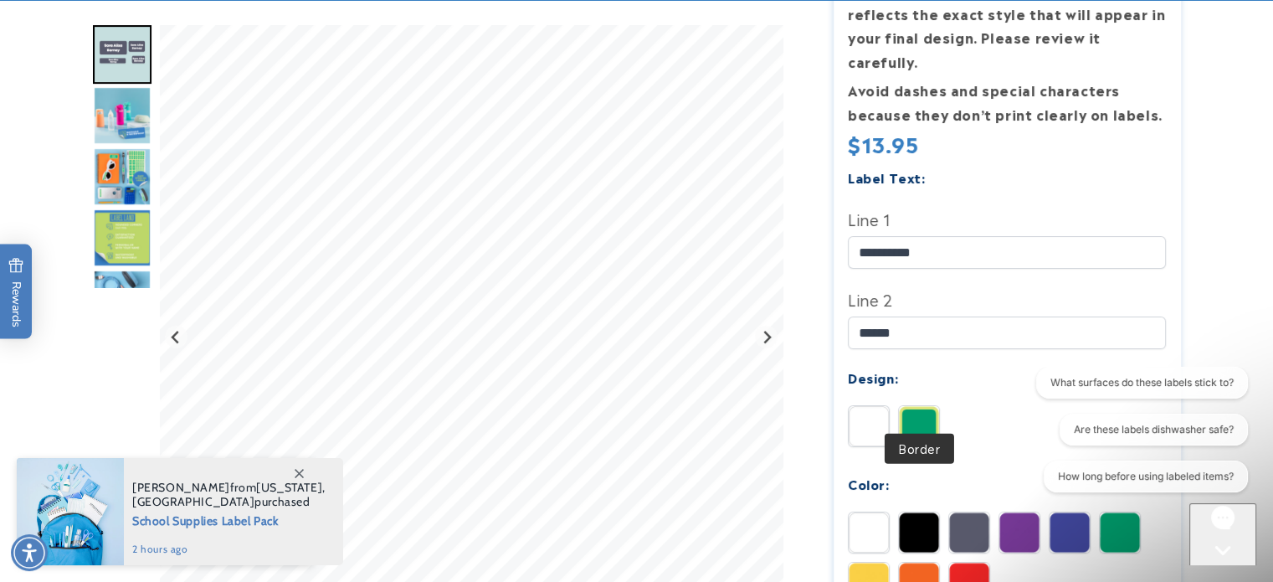
click at [924, 406] on img at bounding box center [919, 426] width 40 height 40
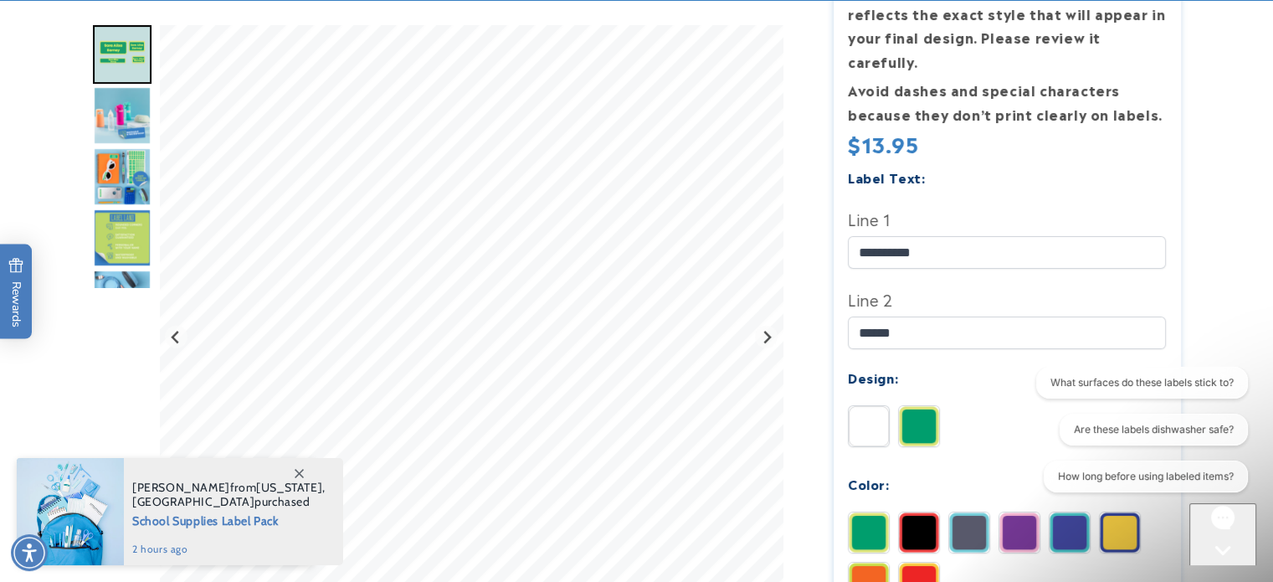
scroll to position [586, 0]
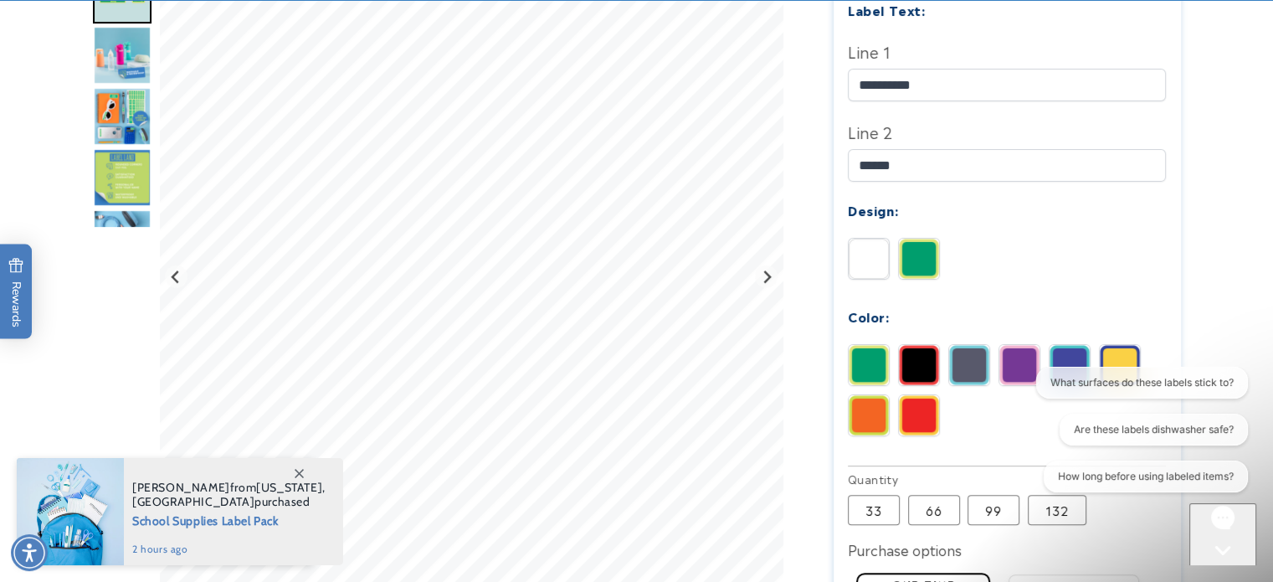
click at [932, 345] on img at bounding box center [919, 365] width 40 height 40
click at [954, 345] on img at bounding box center [969, 365] width 40 height 40
click at [1015, 345] on img at bounding box center [1020, 365] width 40 height 40
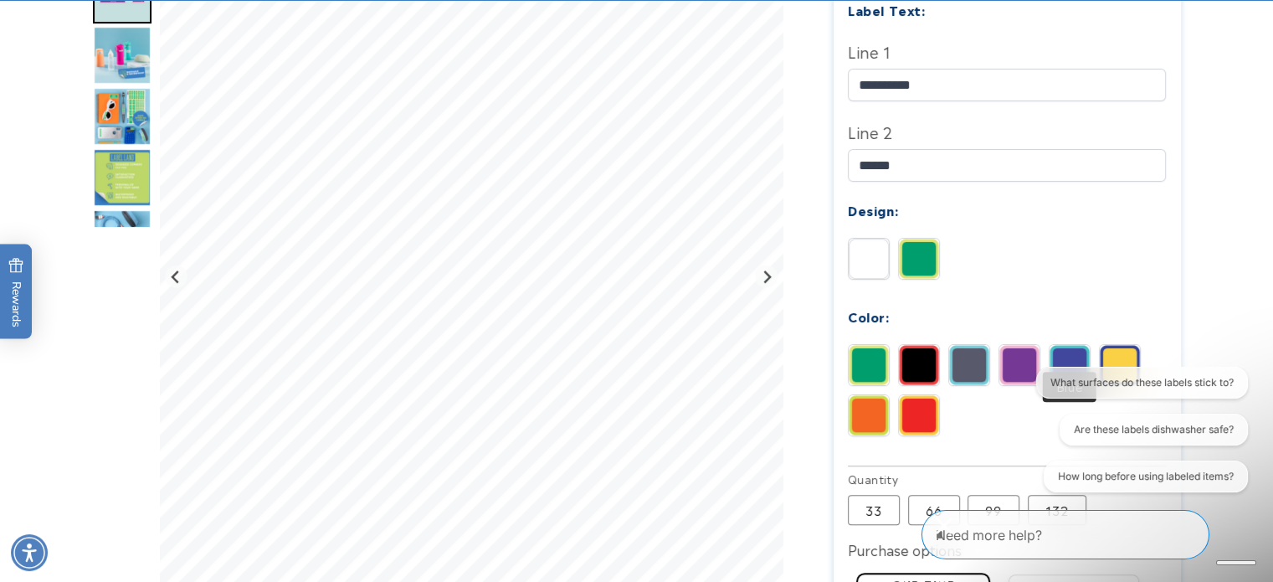
click at [1062, 345] on img at bounding box center [1070, 365] width 40 height 40
click at [1029, 345] on img at bounding box center [1020, 365] width 40 height 40
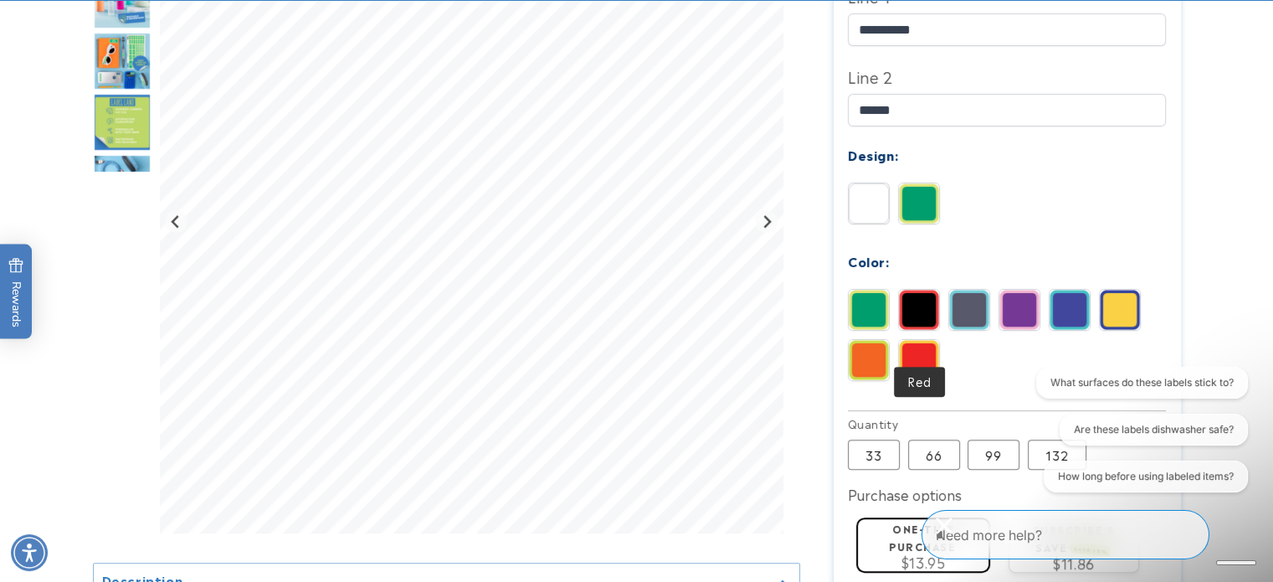
scroll to position [670, 0]
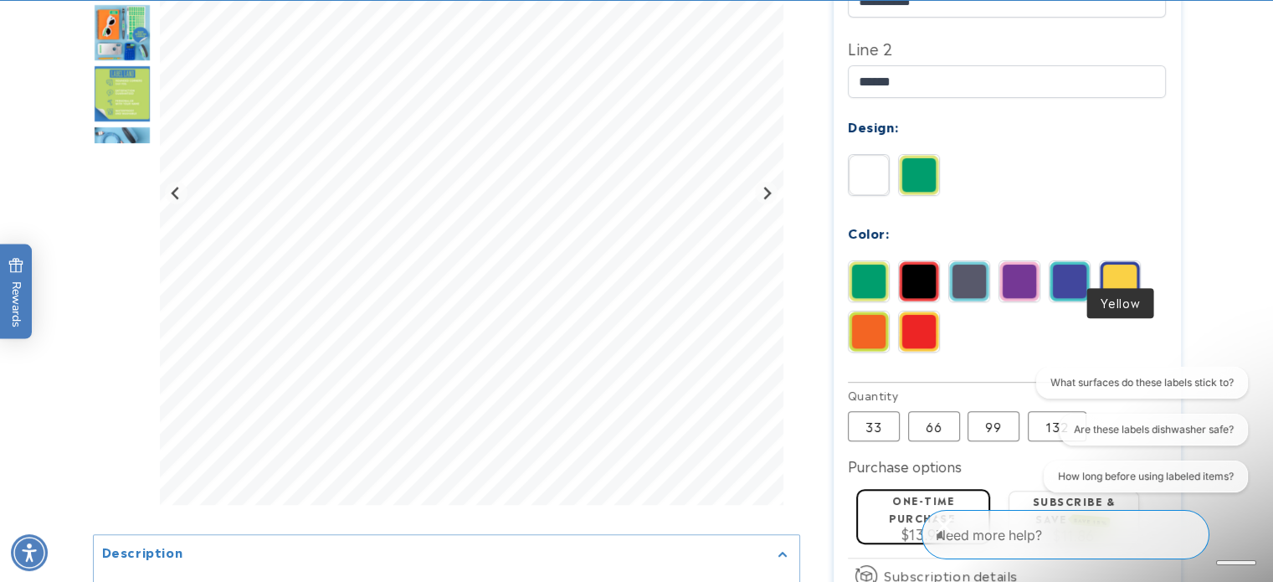
click at [1108, 263] on img at bounding box center [1120, 281] width 40 height 40
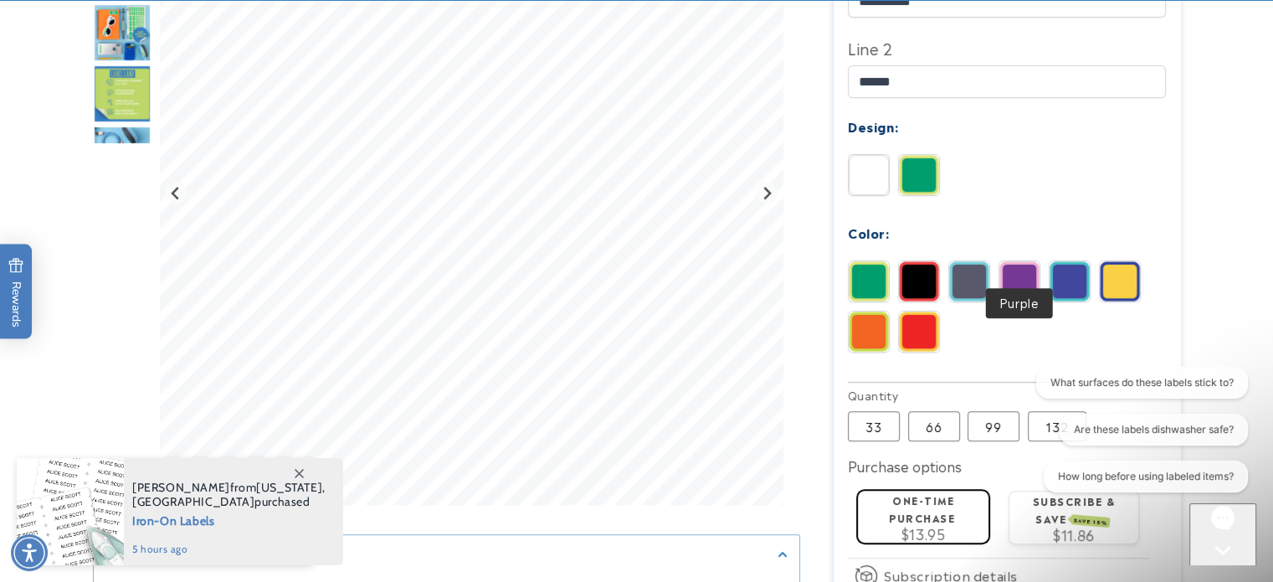
click at [1021, 261] on img at bounding box center [1020, 281] width 40 height 40
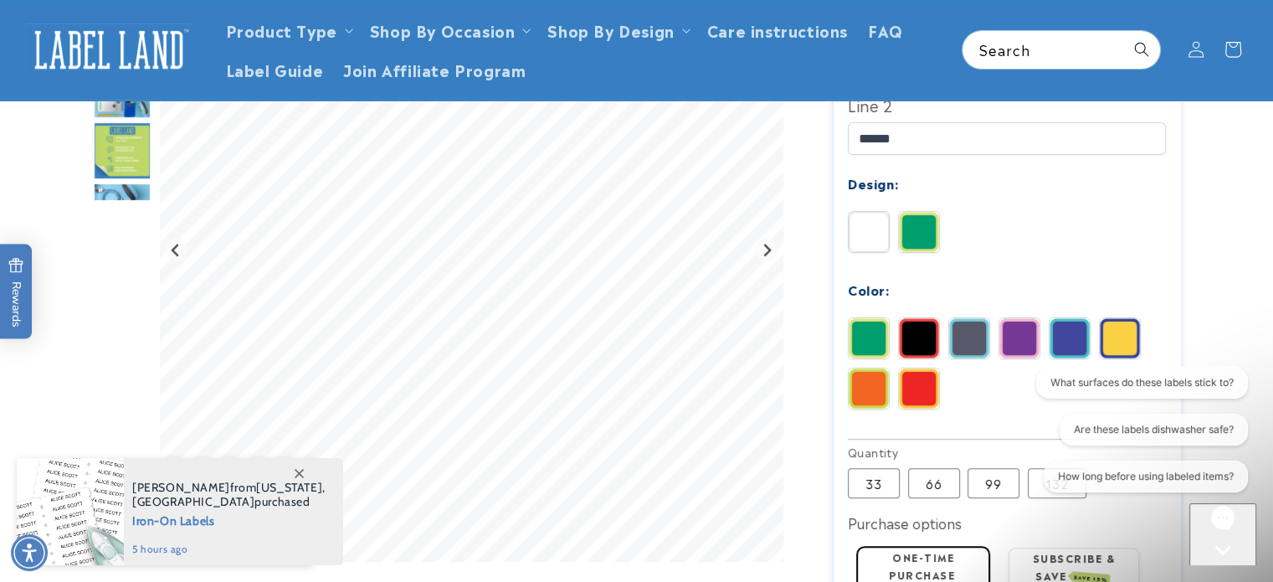
scroll to position [586, 0]
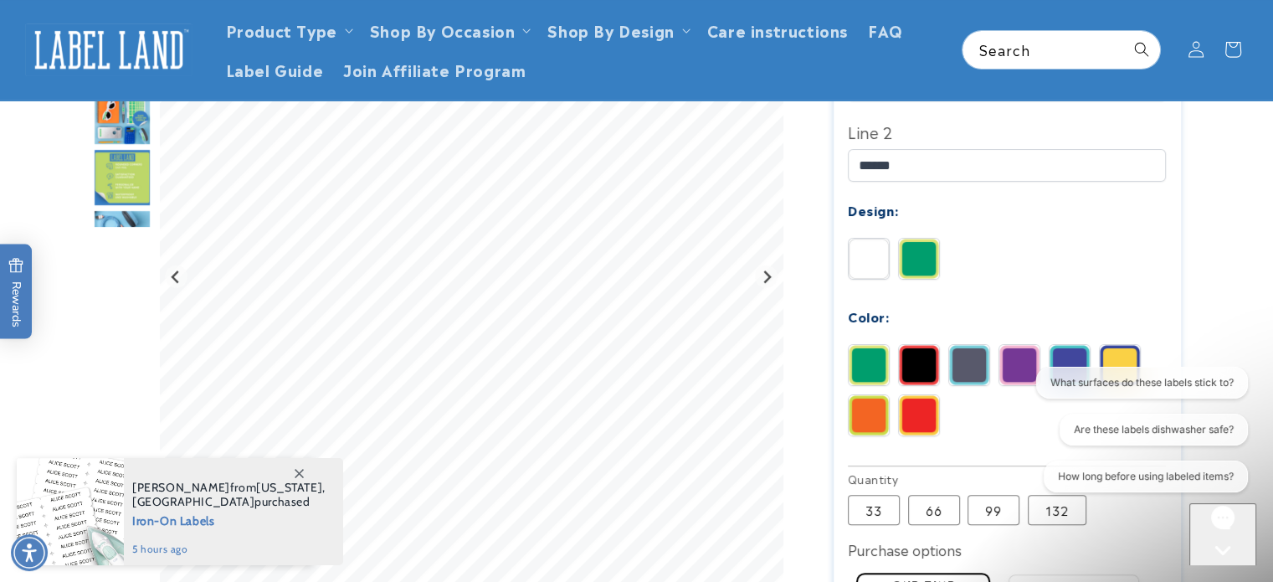
click at [132, 157] on img "Go to slide 5" at bounding box center [122, 176] width 59 height 59
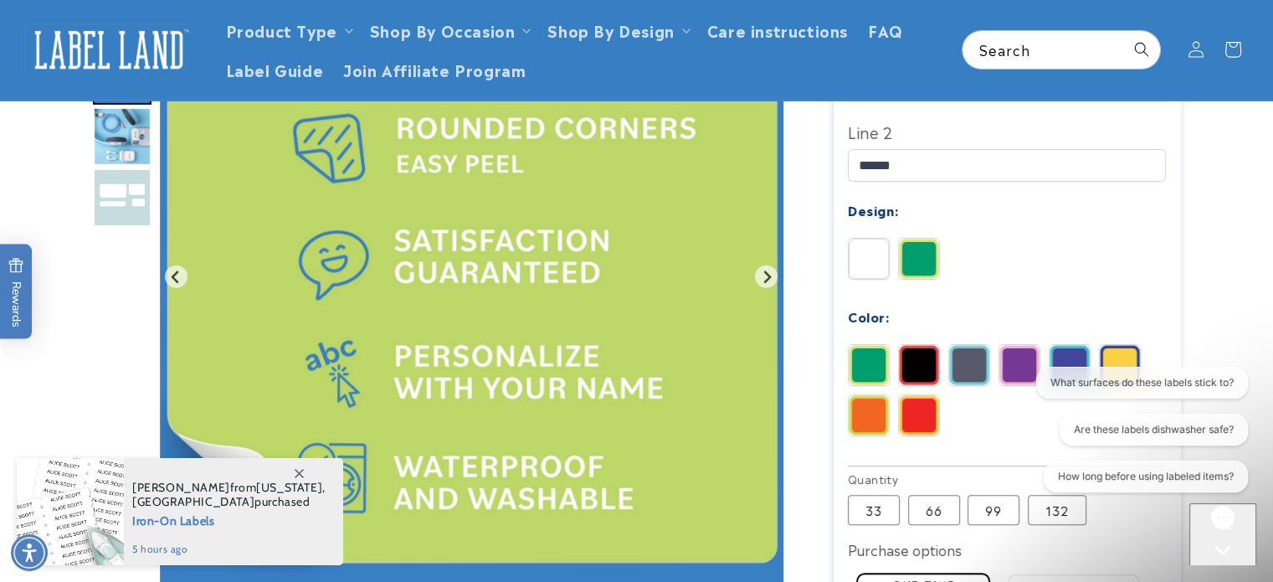
scroll to position [502, 0]
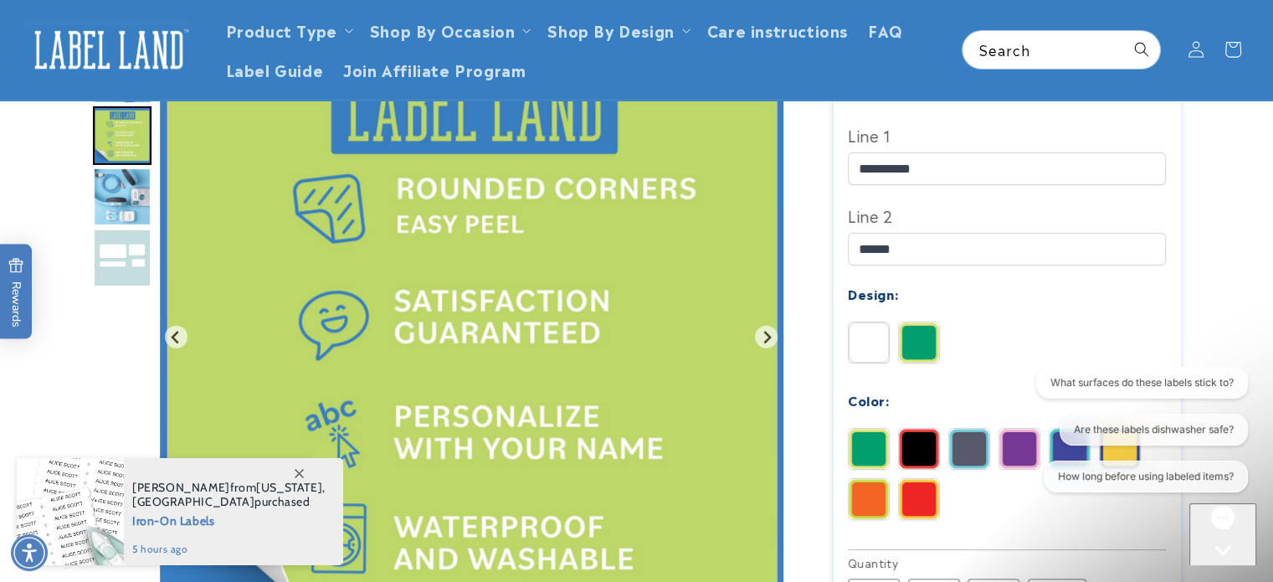
click at [129, 146] on img "Go to slide 5" at bounding box center [122, 135] width 59 height 59
click at [126, 264] on img "Go to slide 7" at bounding box center [122, 258] width 59 height 59
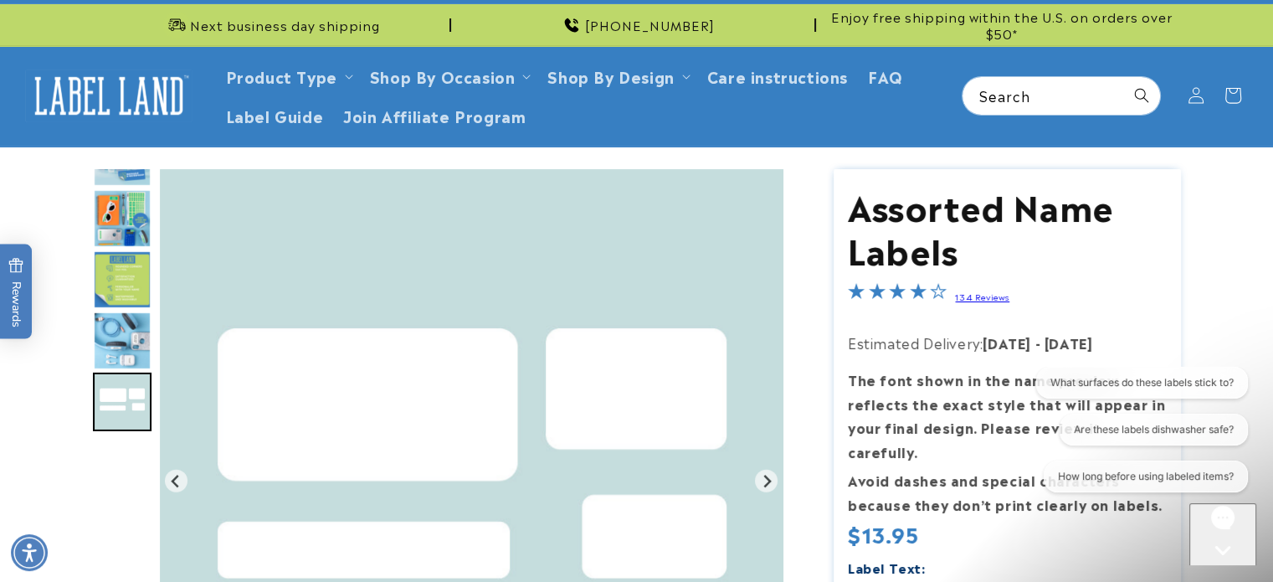
scroll to position [0, 0]
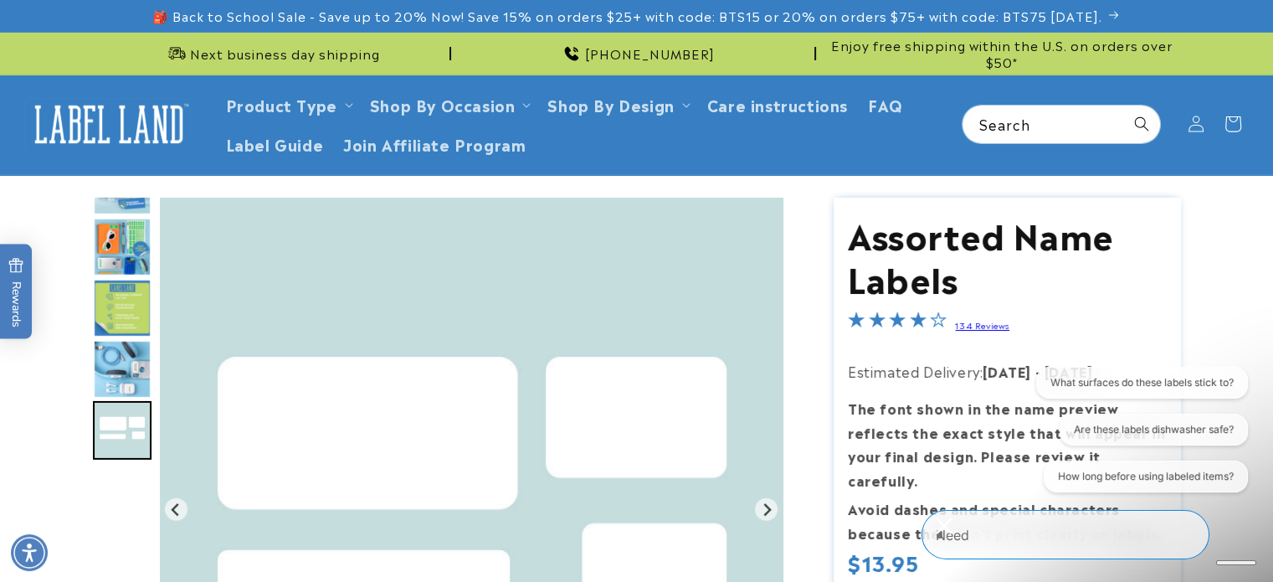
click at [134, 238] on img "Go to slide 4" at bounding box center [122, 247] width 59 height 59
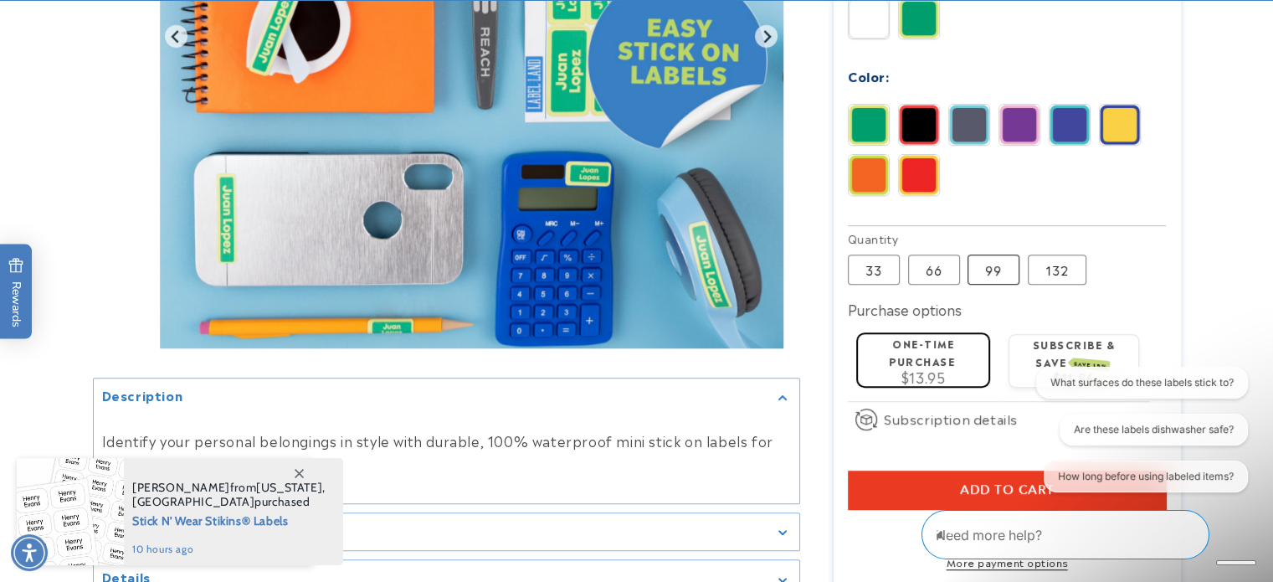
scroll to position [837, 0]
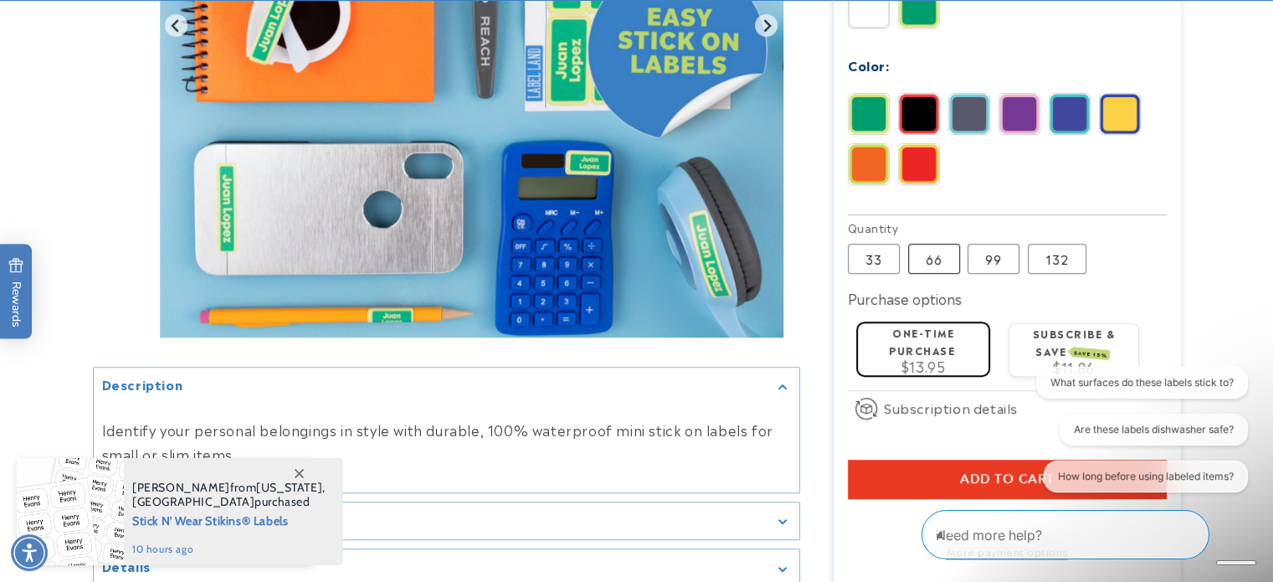
click at [928, 244] on label "66 Variant sold out or unavailable" at bounding box center [934, 259] width 52 height 30
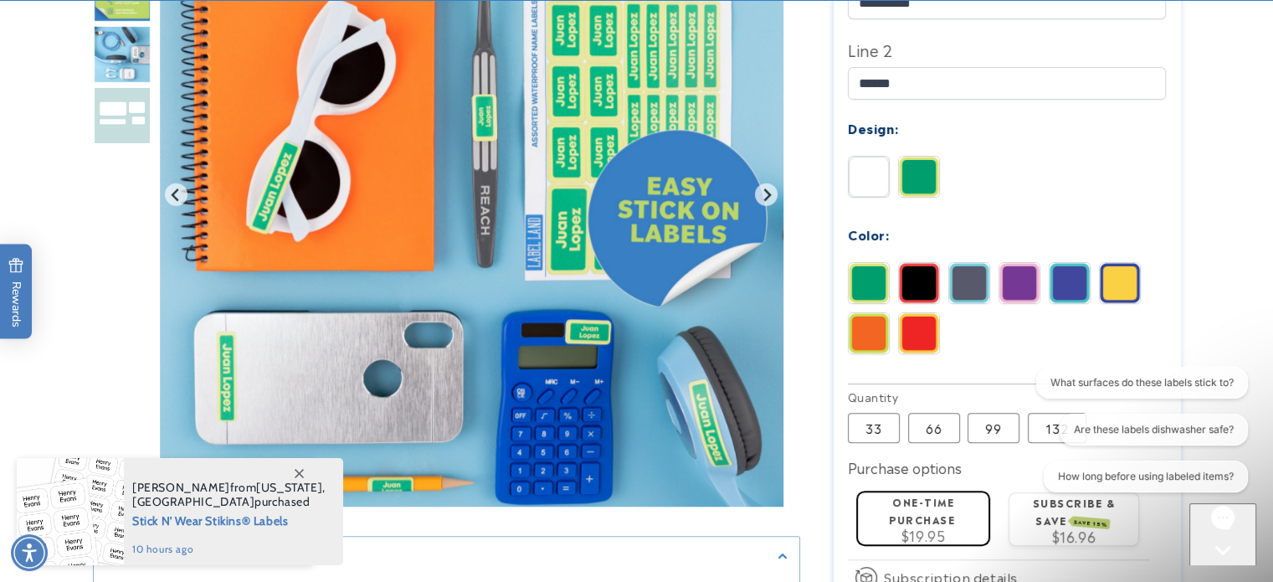
scroll to position [670, 0]
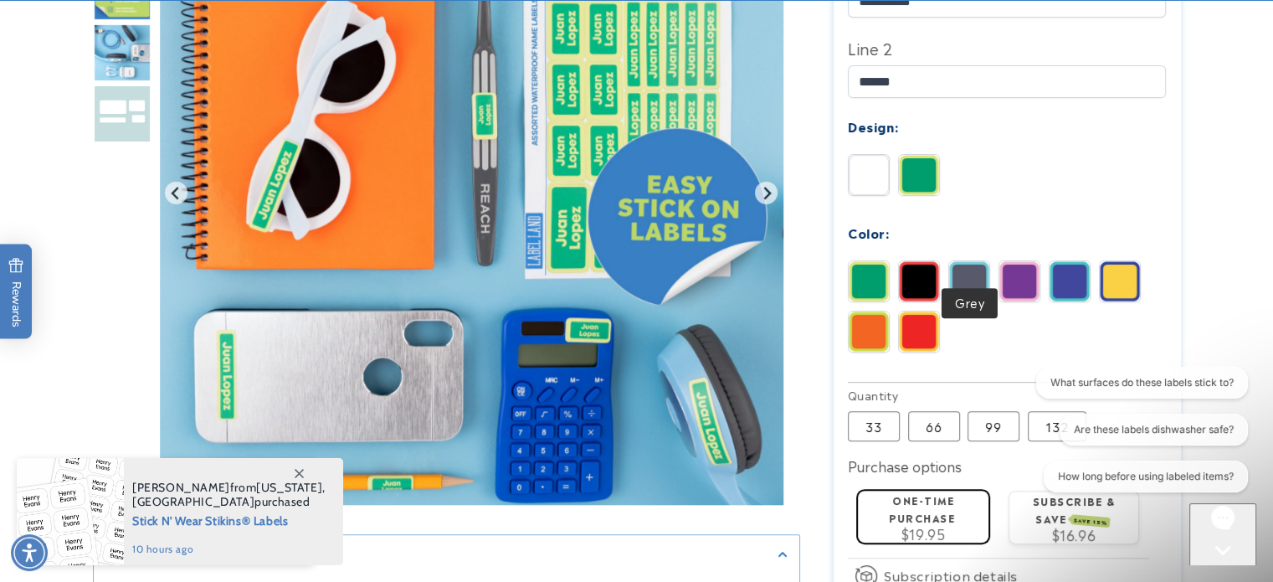
click at [968, 261] on img at bounding box center [969, 281] width 40 height 40
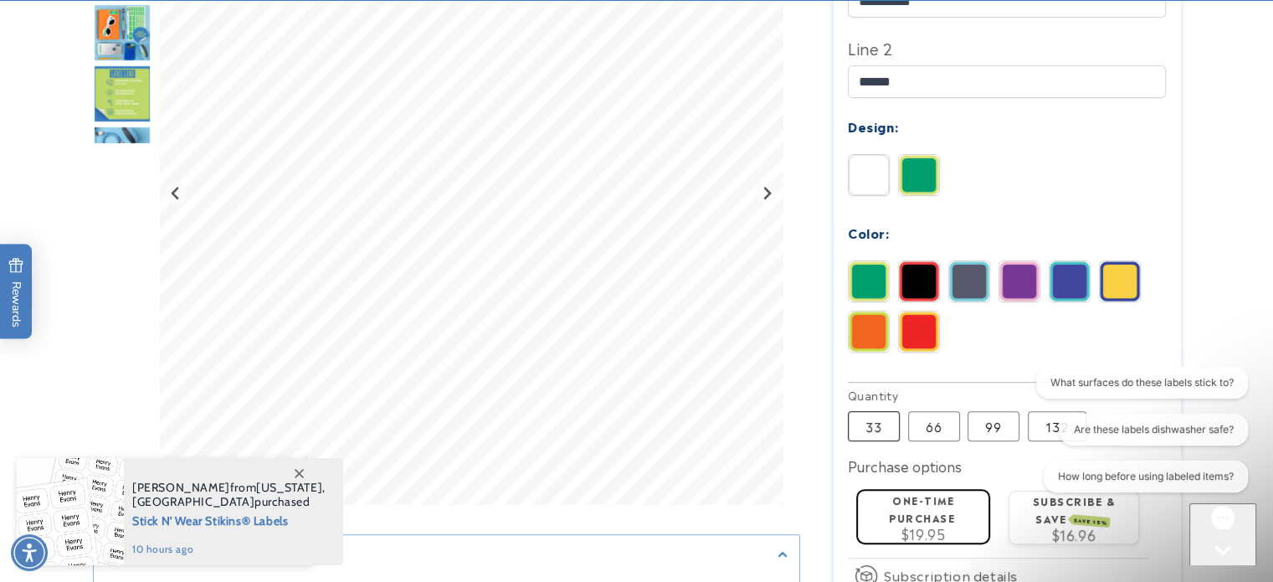
click at [871, 411] on label "33 Variant sold out or unavailable" at bounding box center [874, 426] width 52 height 30
click at [1031, 261] on img at bounding box center [1020, 281] width 40 height 40
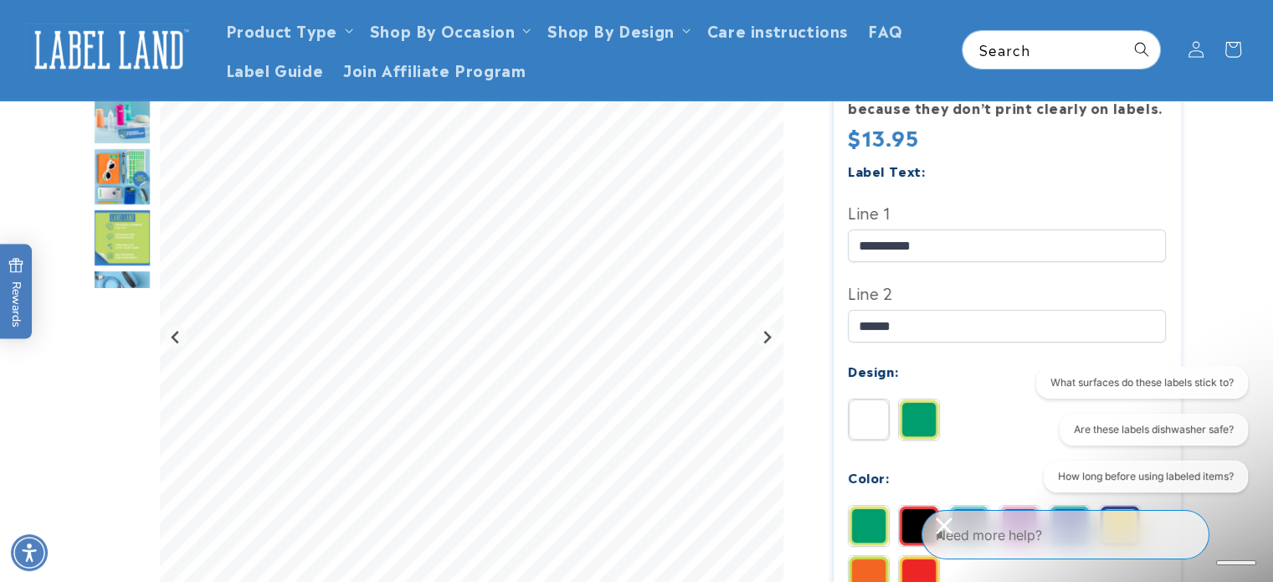
scroll to position [335, 0]
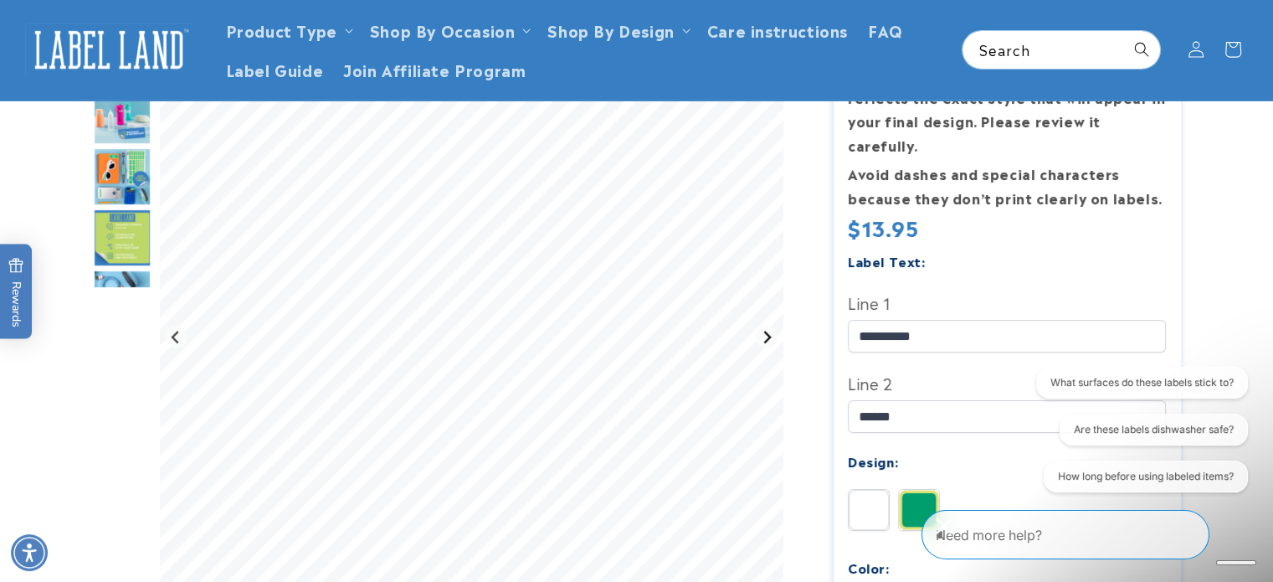
click at [764, 337] on icon "Next slide" at bounding box center [766, 337] width 13 height 13
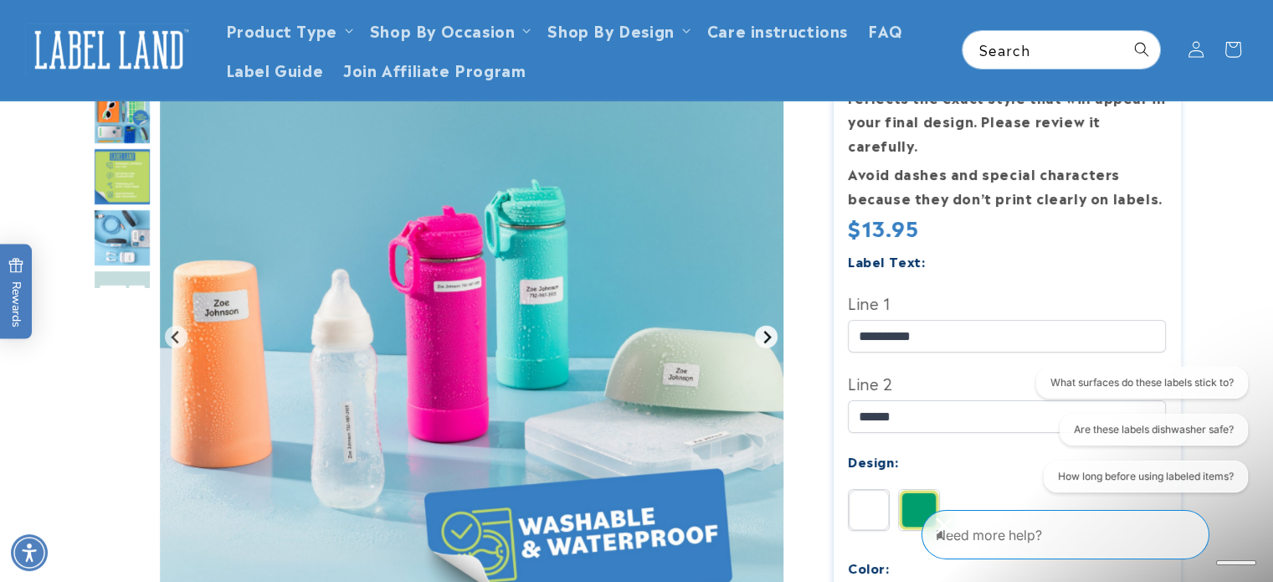
click at [764, 337] on icon "Next slide" at bounding box center [766, 337] width 13 height 13
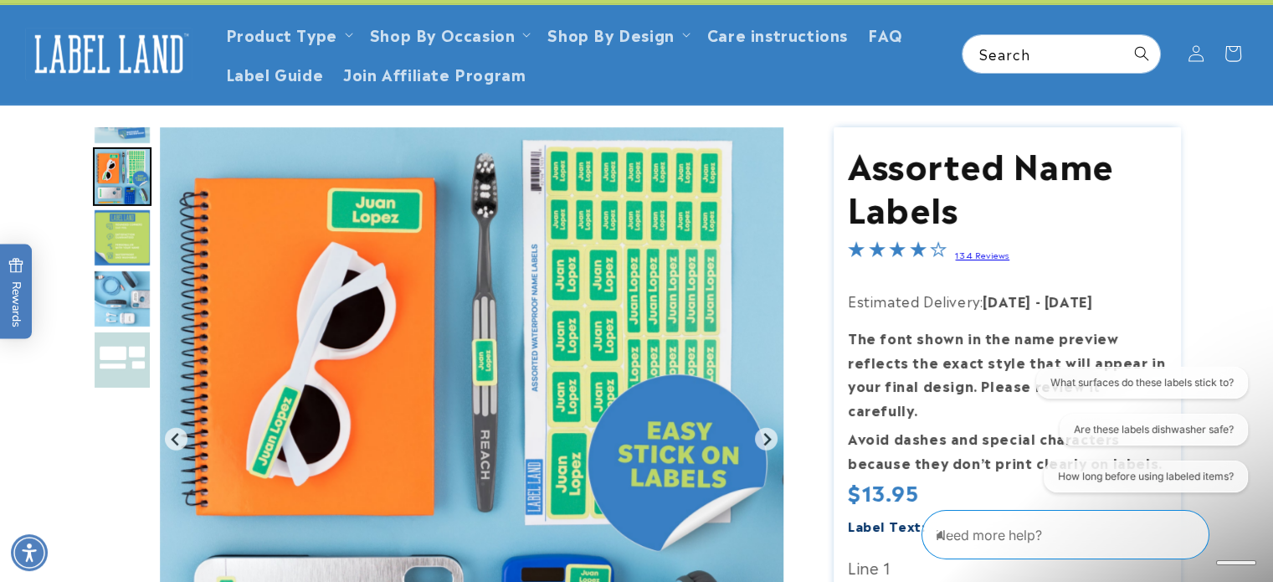
scroll to position [167, 0]
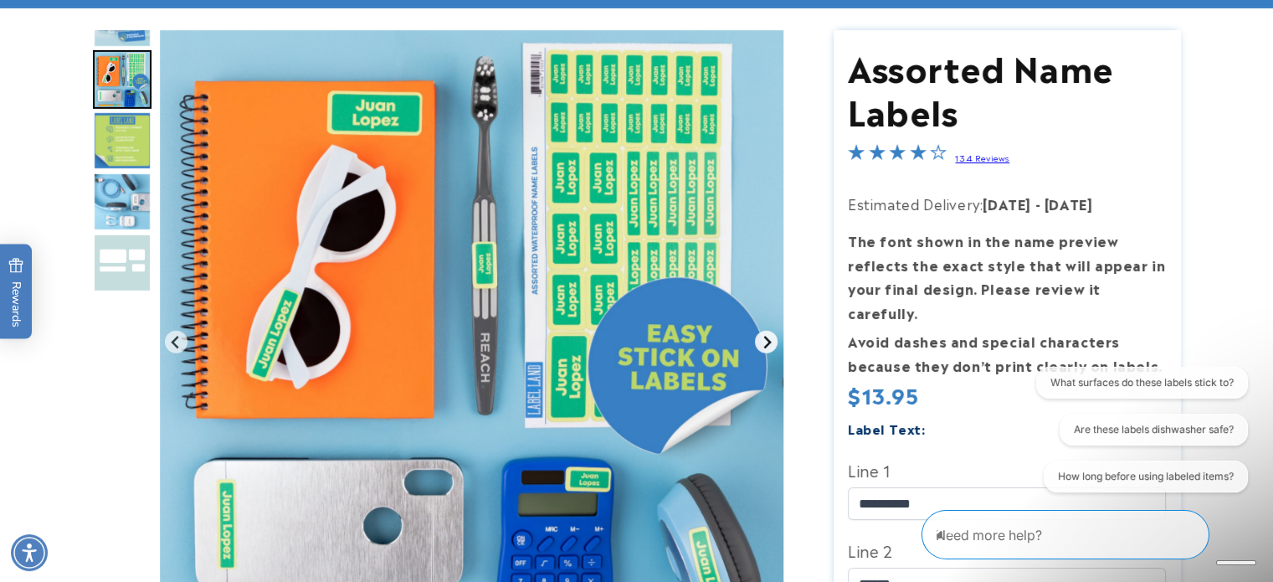
click at [765, 337] on icon "Next slide" at bounding box center [768, 342] width 8 height 13
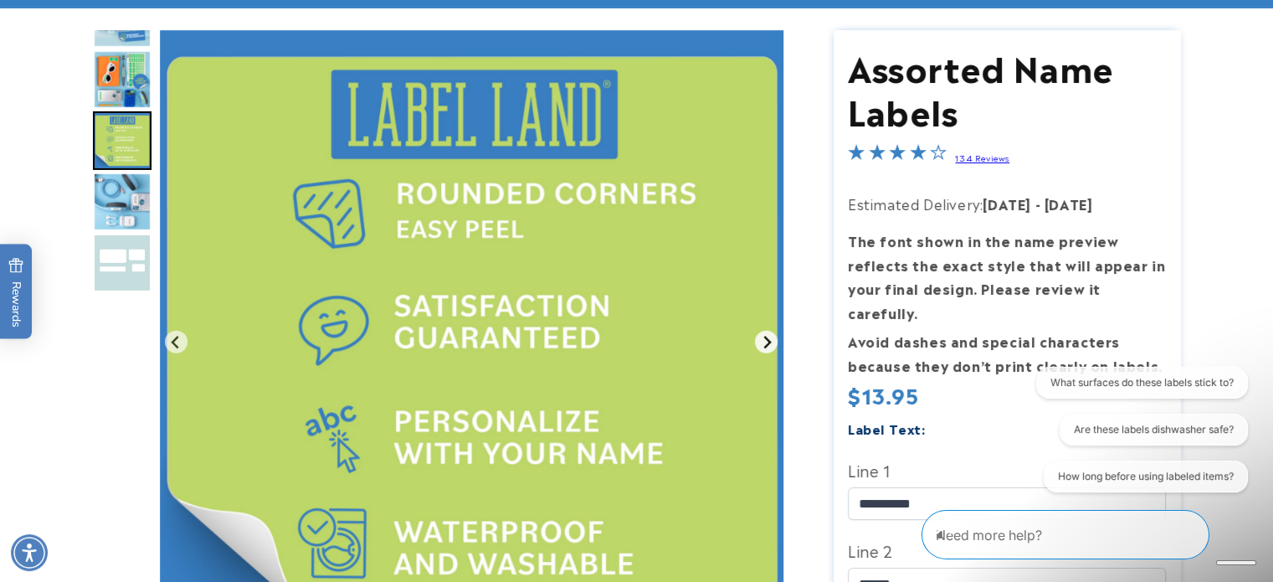
click at [765, 337] on icon "Next slide" at bounding box center [768, 342] width 8 height 13
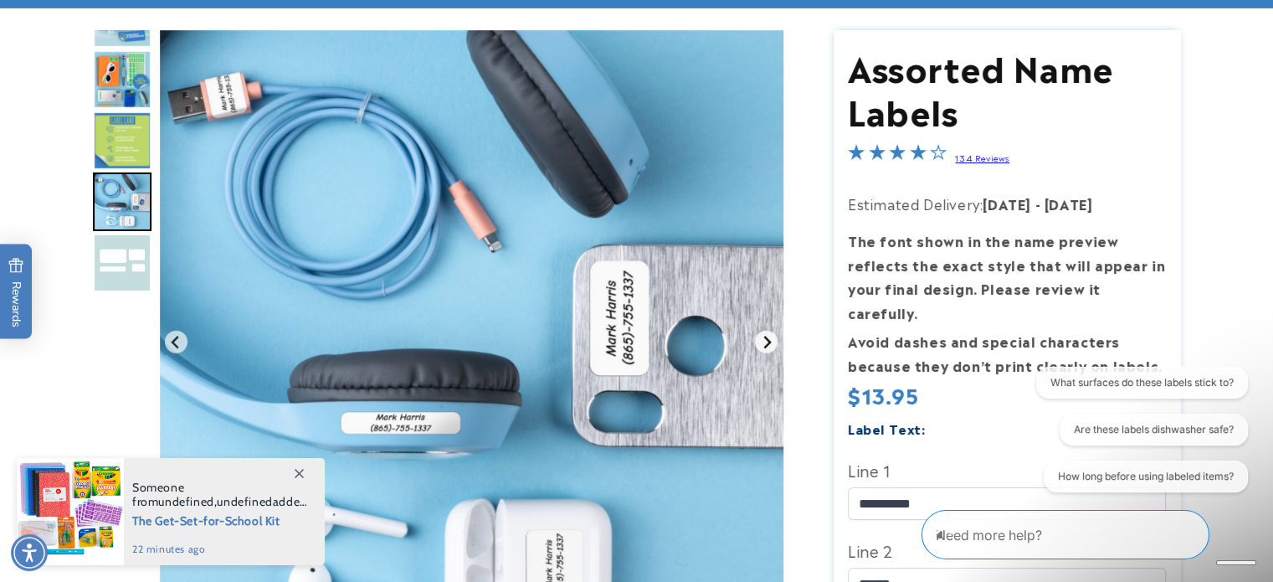
click at [765, 337] on icon "Next slide" at bounding box center [768, 342] width 8 height 13
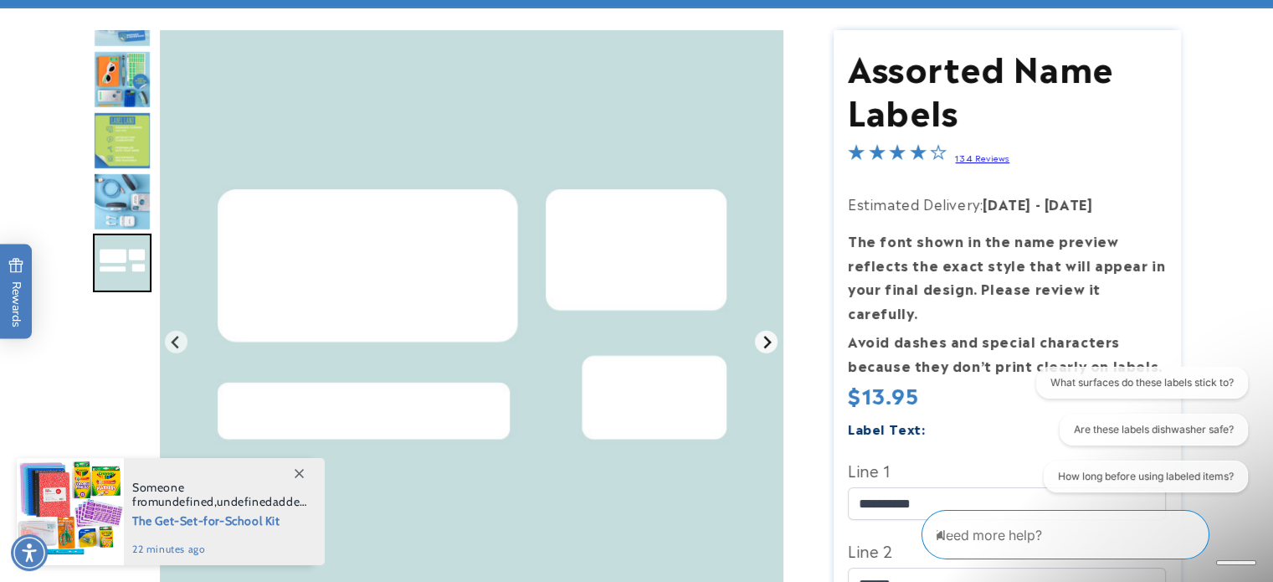
click at [765, 337] on icon "Go to first slide" at bounding box center [768, 342] width 8 height 13
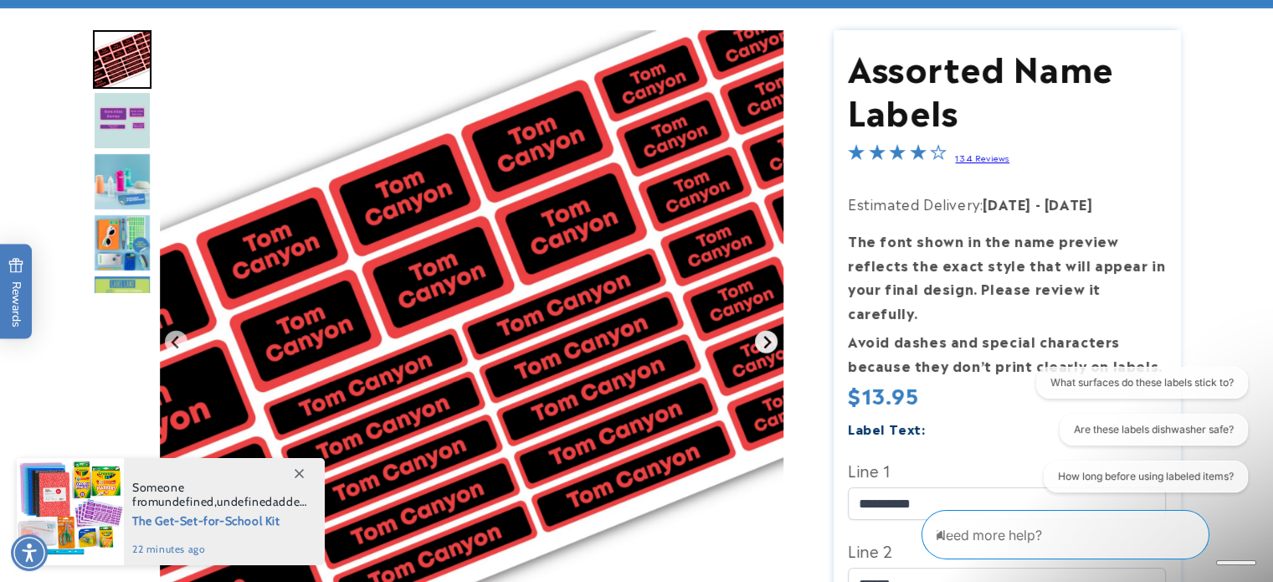
click at [765, 337] on icon "Next slide" at bounding box center [768, 342] width 8 height 13
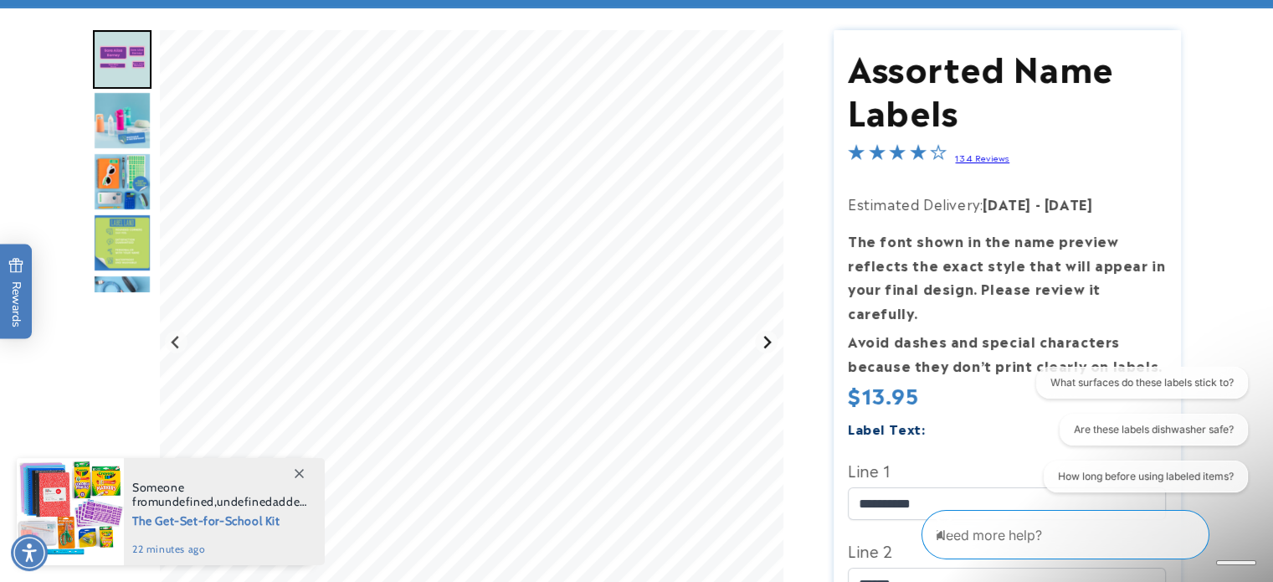
click at [765, 337] on icon "Next slide" at bounding box center [768, 342] width 8 height 13
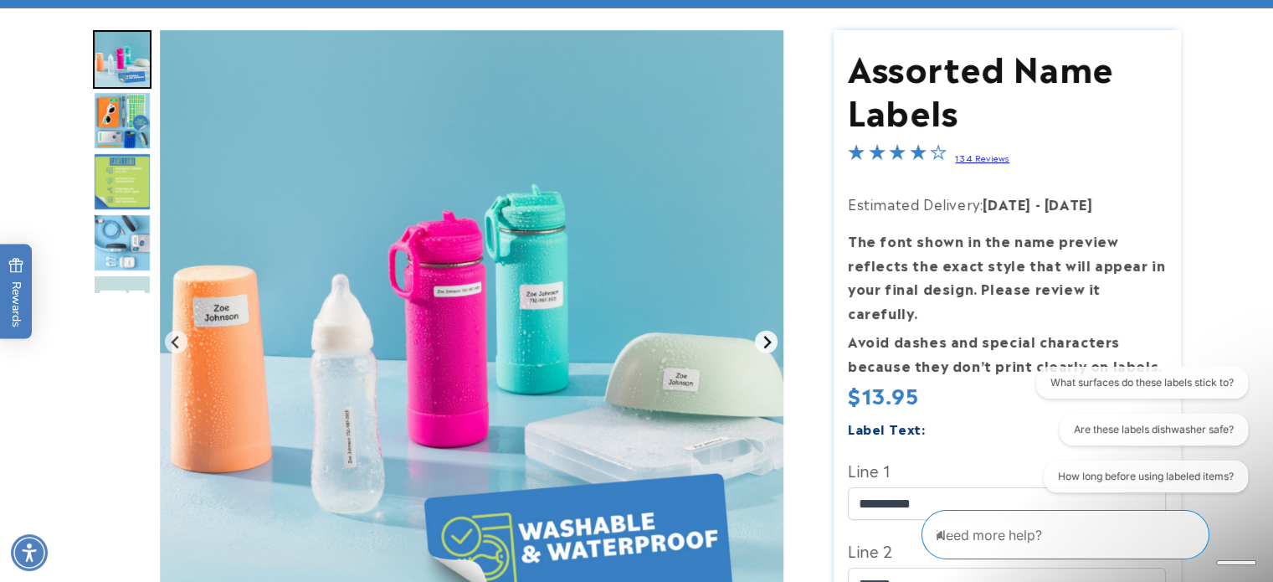
click at [765, 337] on icon "Next slide" at bounding box center [768, 342] width 8 height 13
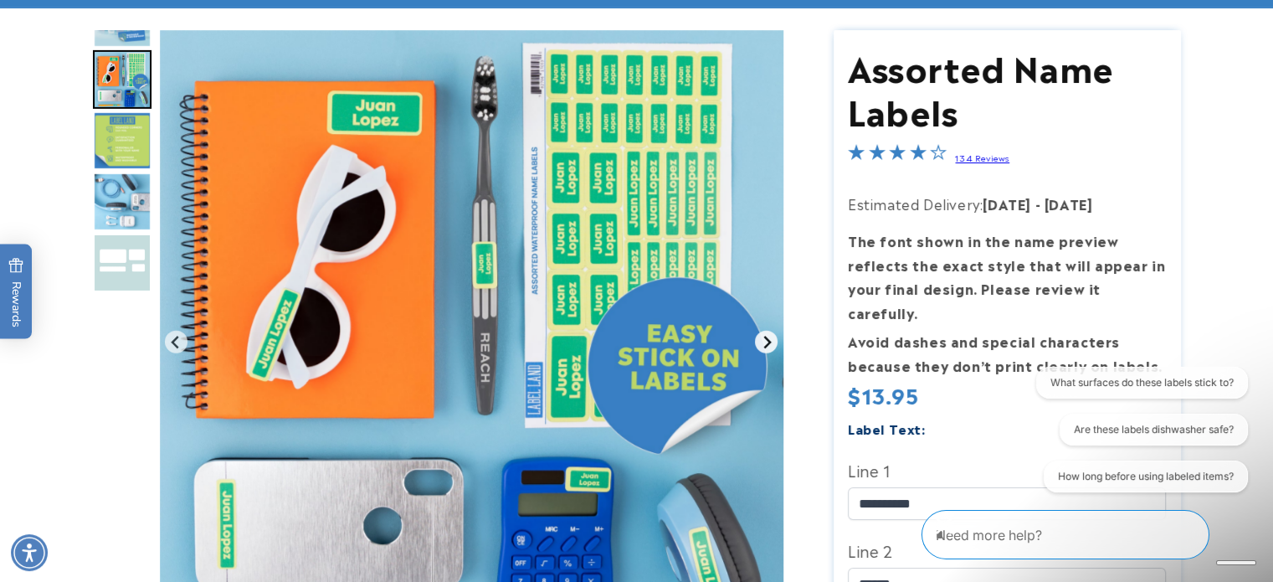
click at [765, 337] on icon "Next slide" at bounding box center [768, 342] width 8 height 13
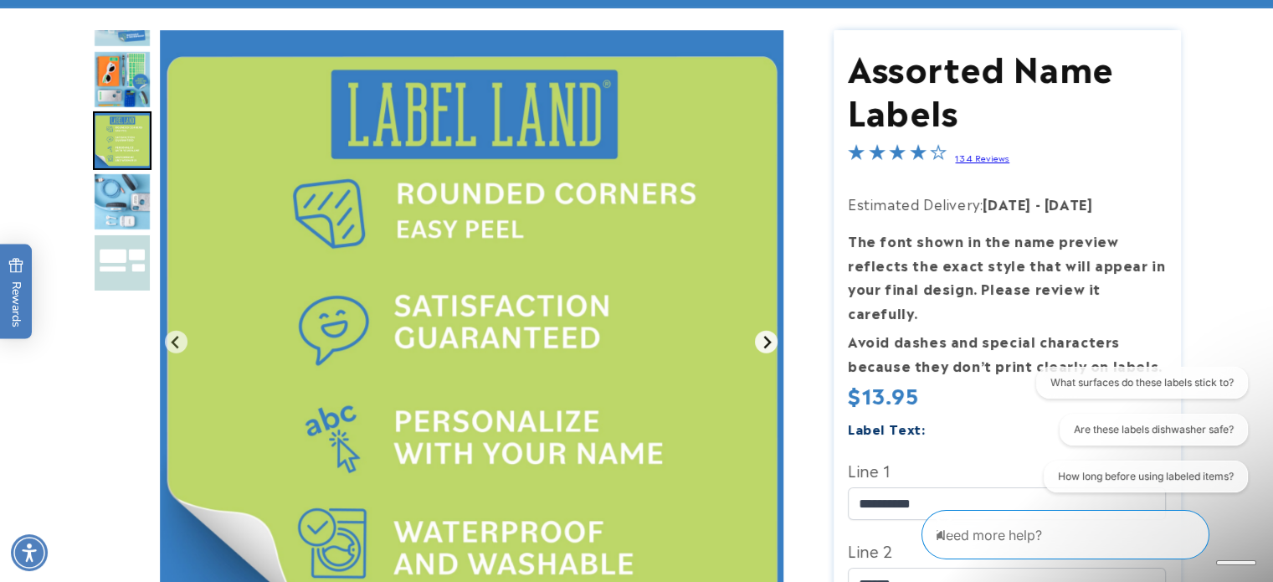
click at [765, 337] on icon "Next slide" at bounding box center [768, 342] width 8 height 13
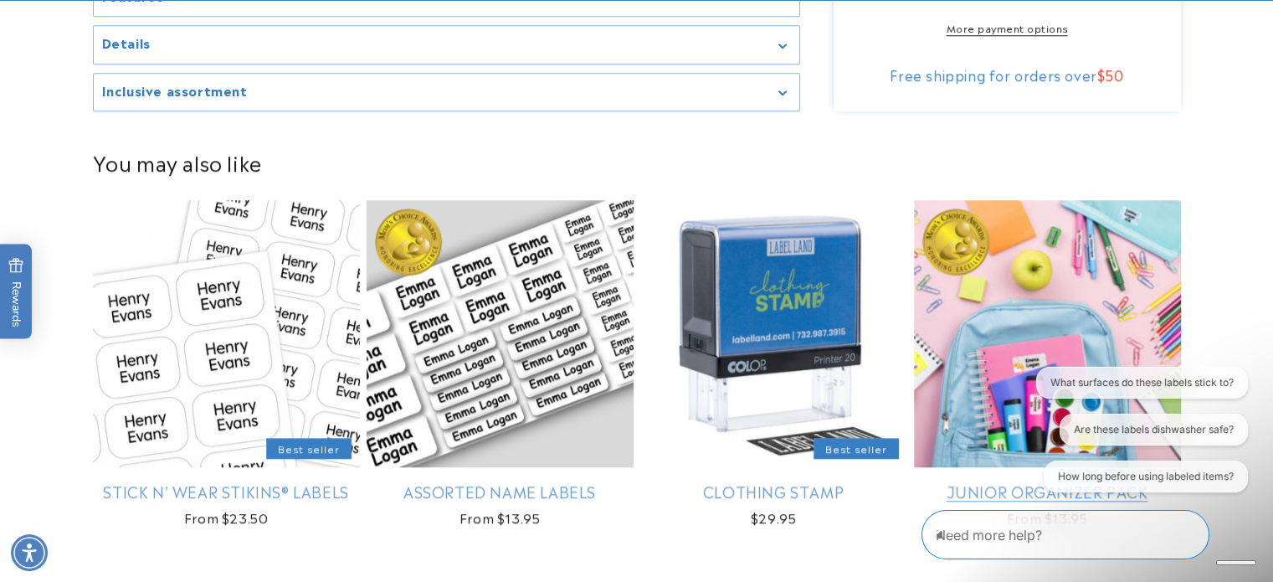
scroll to position [1507, 0]
